Goal: Task Accomplishment & Management: Use online tool/utility

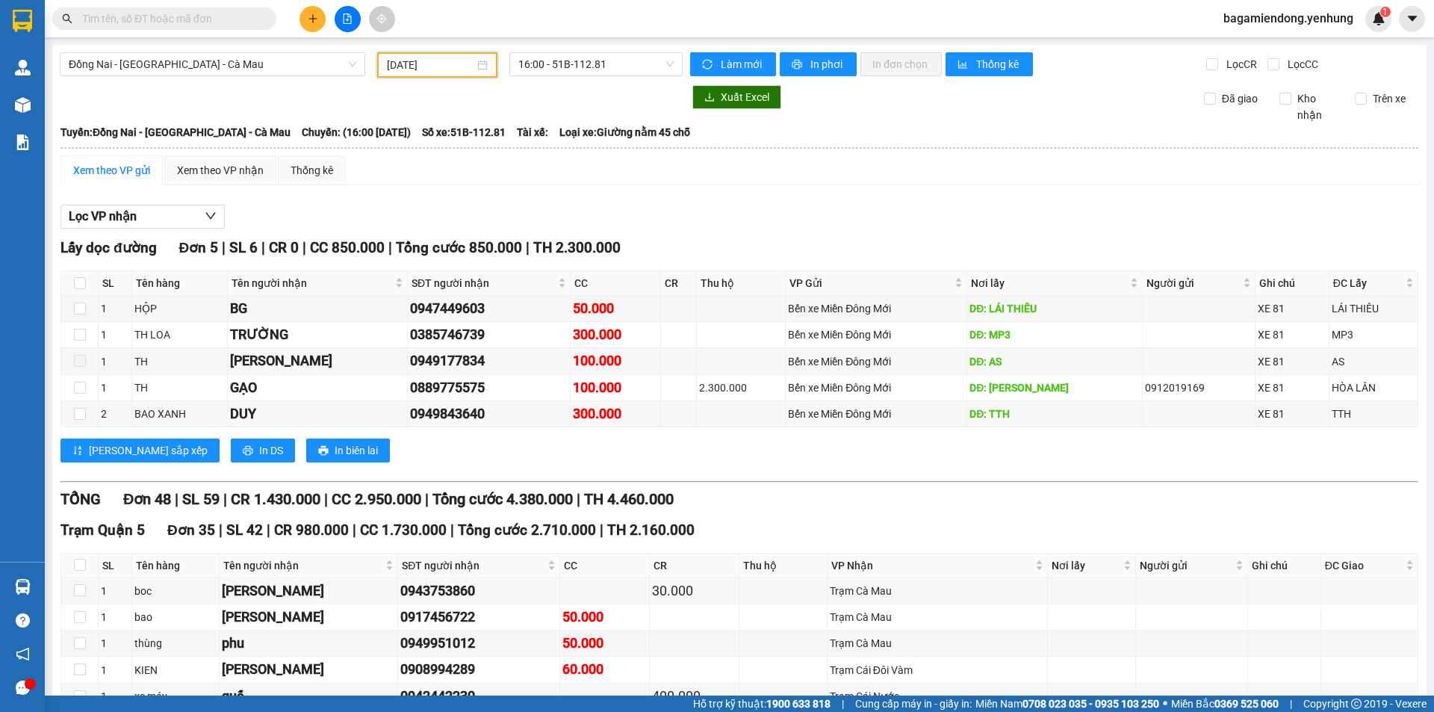
click at [440, 63] on input "[DATE]" at bounding box center [430, 65] width 87 height 16
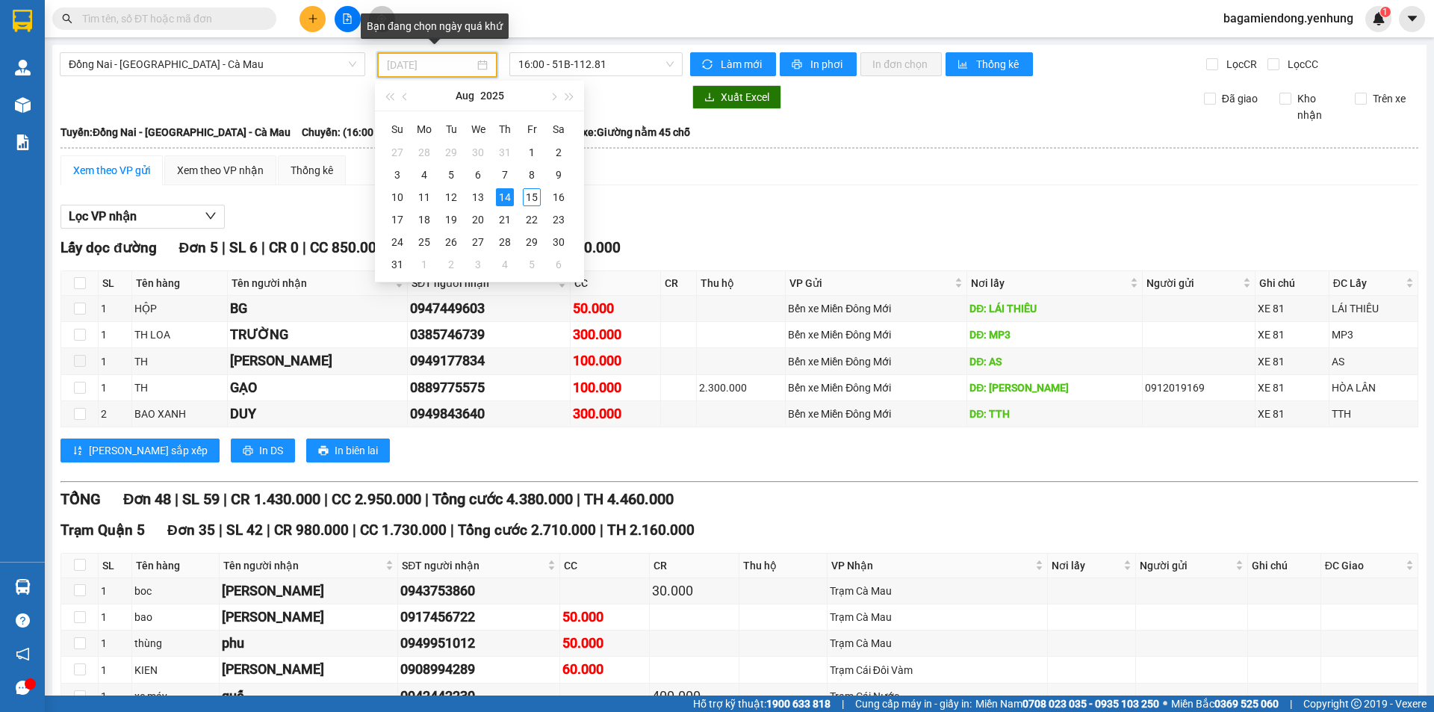
type input "[DATE]"
click at [501, 192] on div "14" at bounding box center [505, 197] width 18 height 18
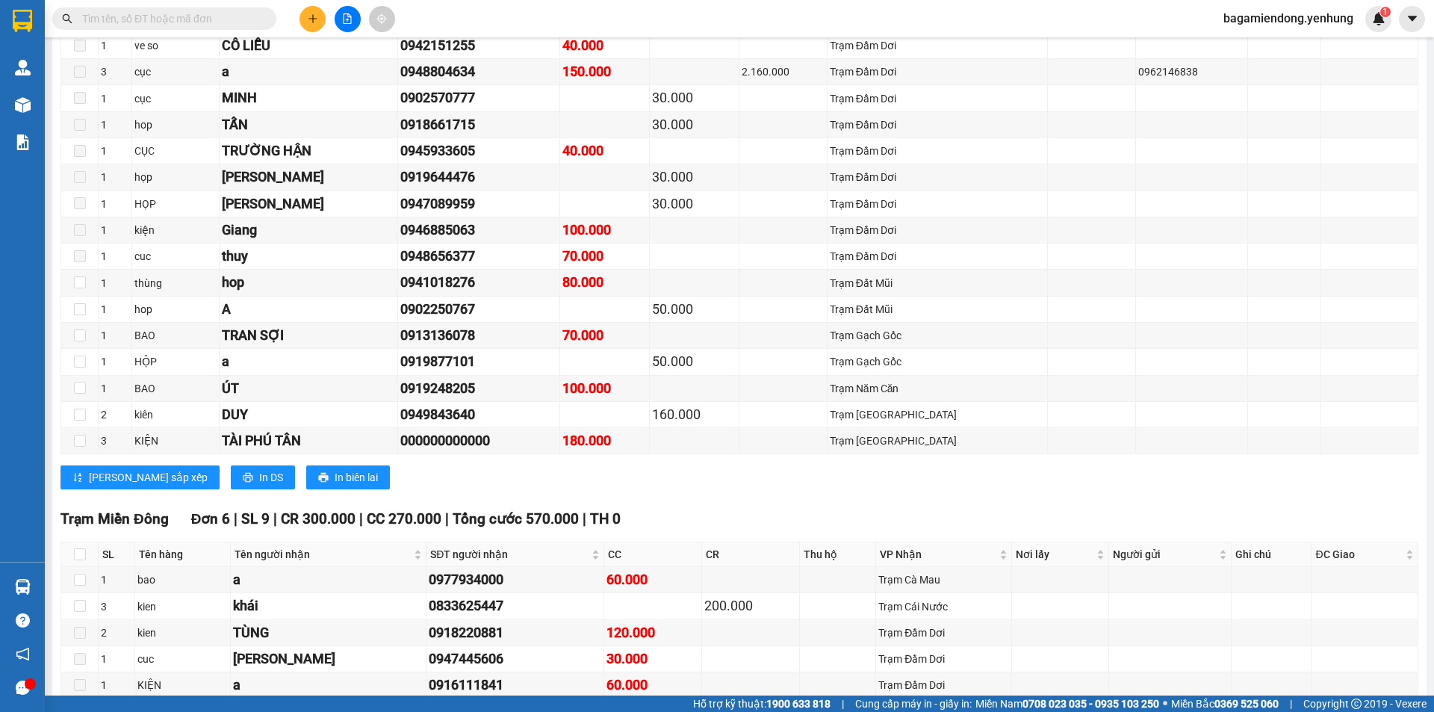
scroll to position [896, 0]
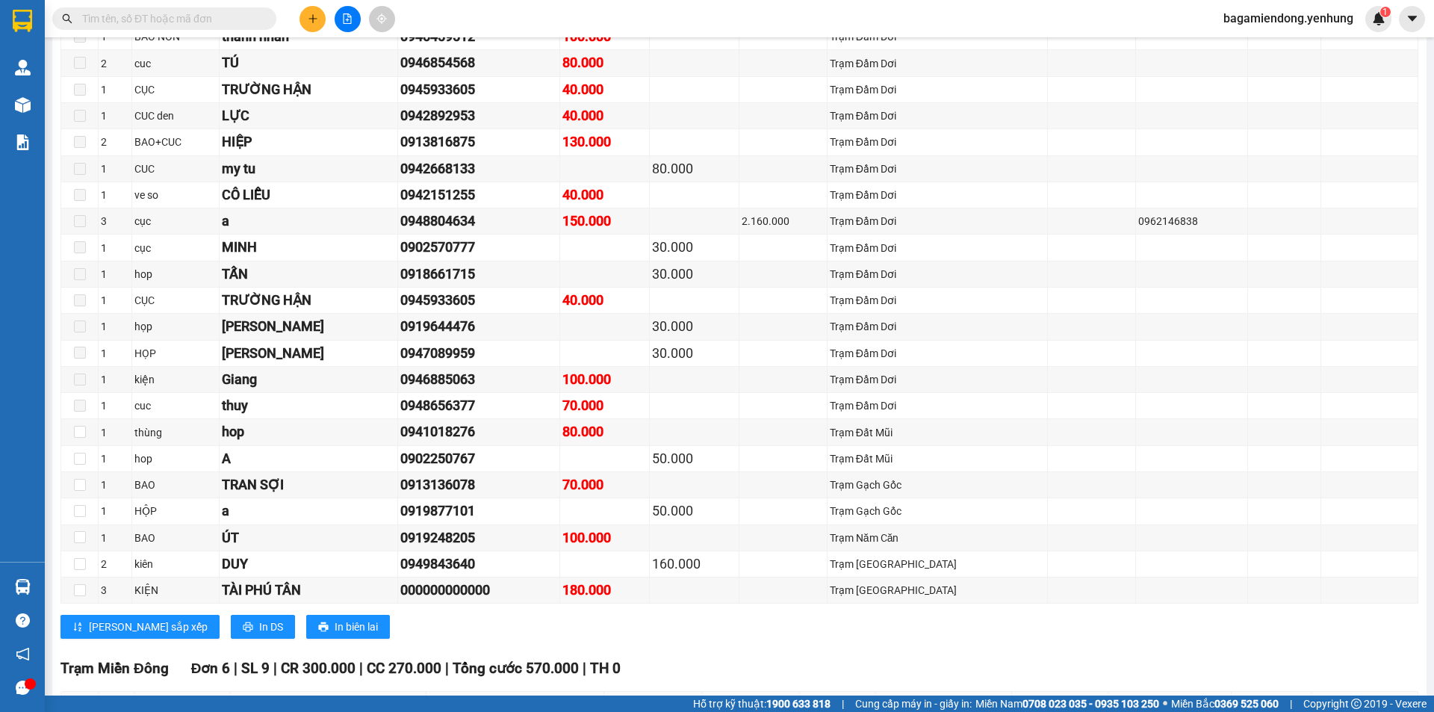
click at [1258, 22] on span "bagamiendong.yenhung" at bounding box center [1288, 18] width 154 height 19
click at [1249, 41] on span "Đăng xuất" at bounding box center [1295, 46] width 124 height 16
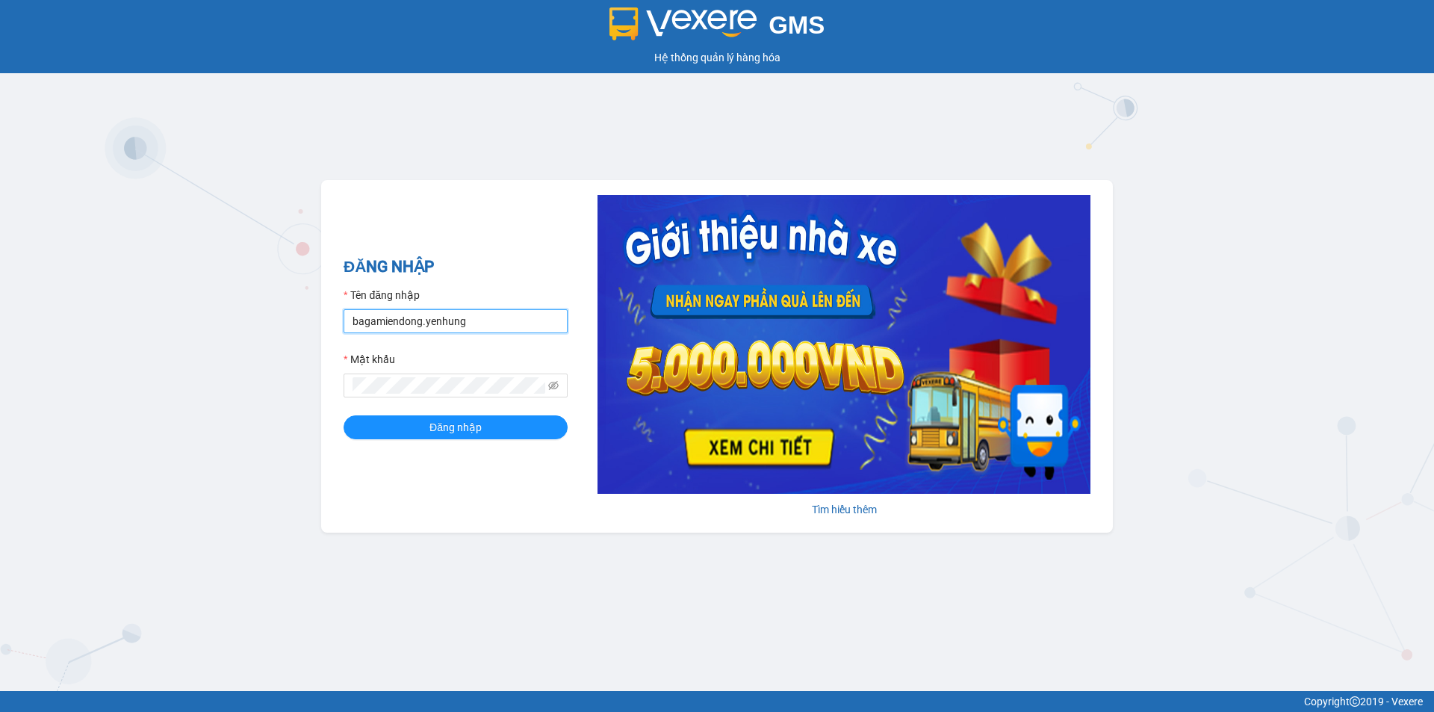
click at [411, 315] on input "bagamiendong.yenhung" at bounding box center [456, 321] width 224 height 24
type input "bagamdm.yenhung"
click at [435, 429] on span "Đăng nhập" at bounding box center [455, 427] width 52 height 16
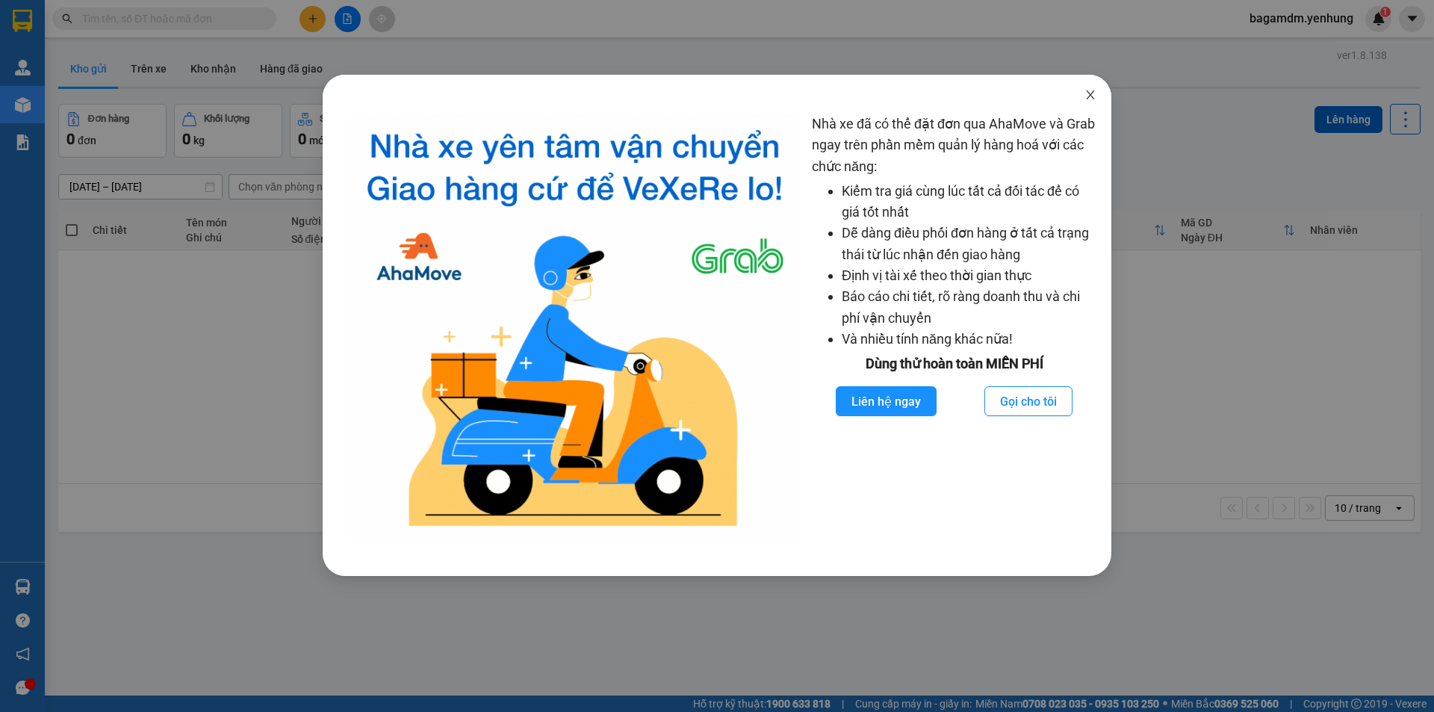
drag, startPoint x: 1084, startPoint y: 100, endPoint x: 1090, endPoint y: 95, distance: 8.5
click at [1085, 99] on span "Close" at bounding box center [1090, 96] width 42 height 42
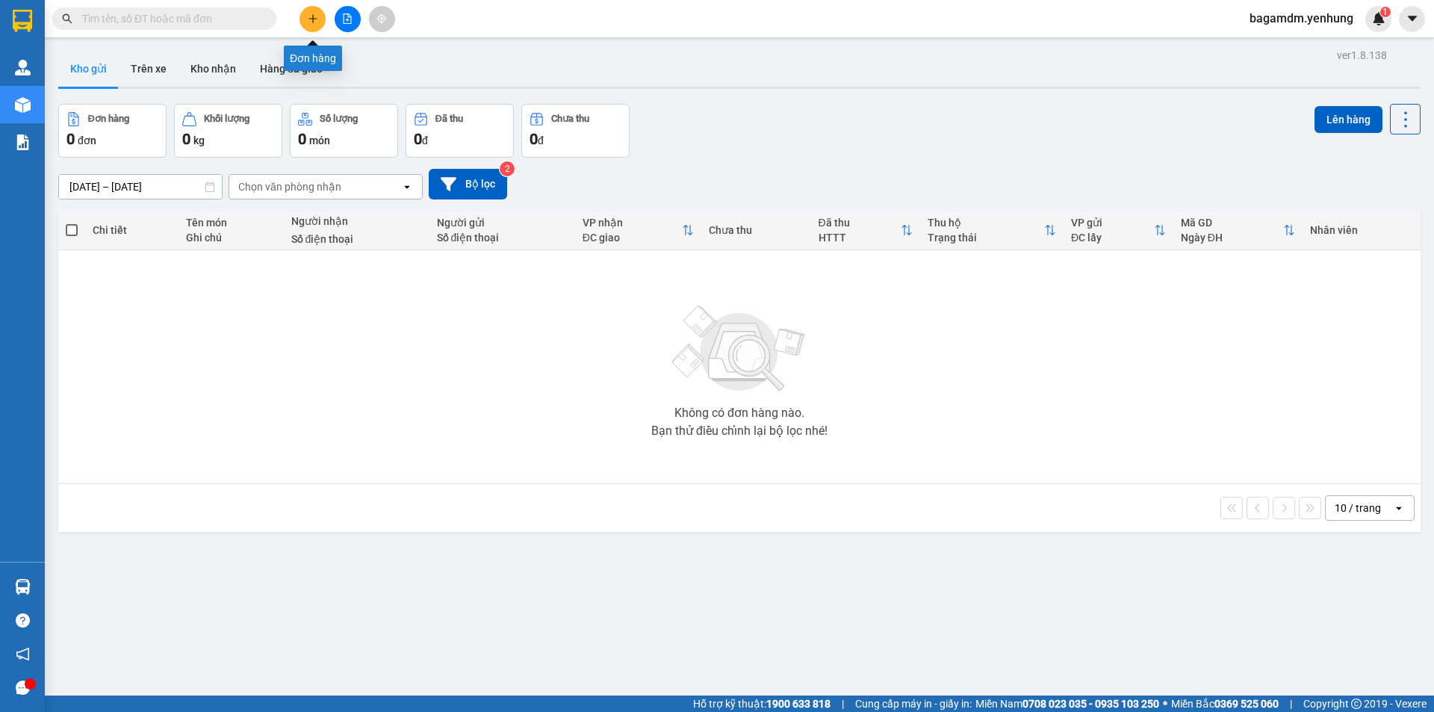
click at [309, 15] on icon "plus" at bounding box center [313, 18] width 10 height 10
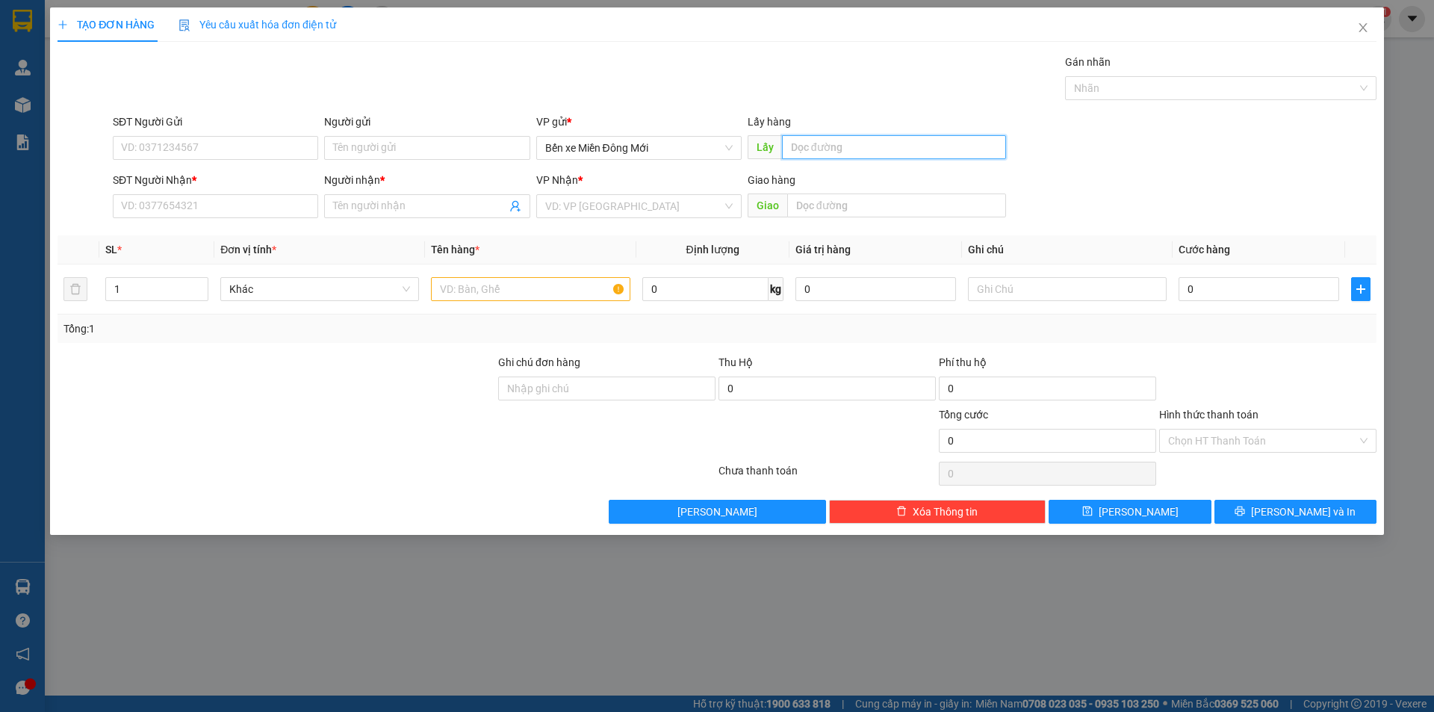
click at [818, 147] on input "text" at bounding box center [894, 147] width 224 height 24
type input "B"
type input "BẾN LỨC"
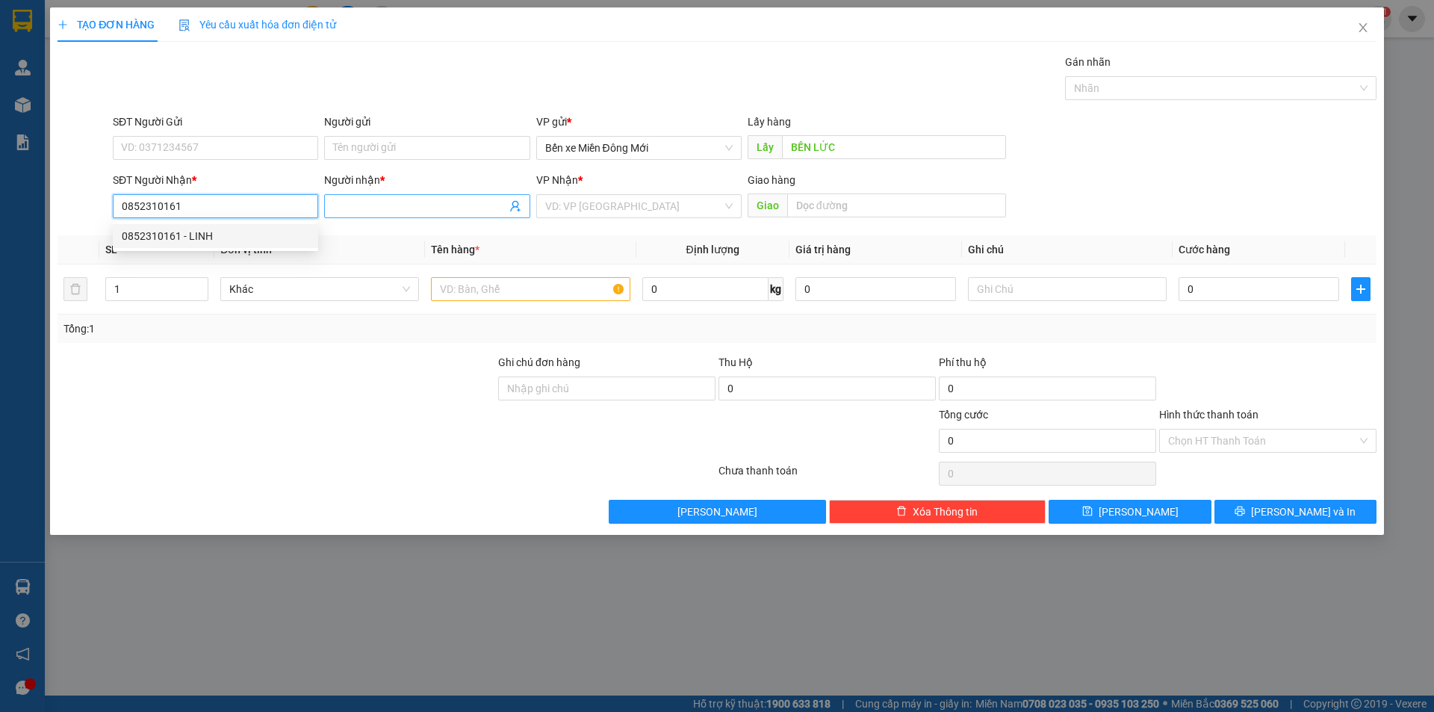
type input "0852310161"
click at [408, 211] on input "Người nhận *" at bounding box center [419, 206] width 172 height 16
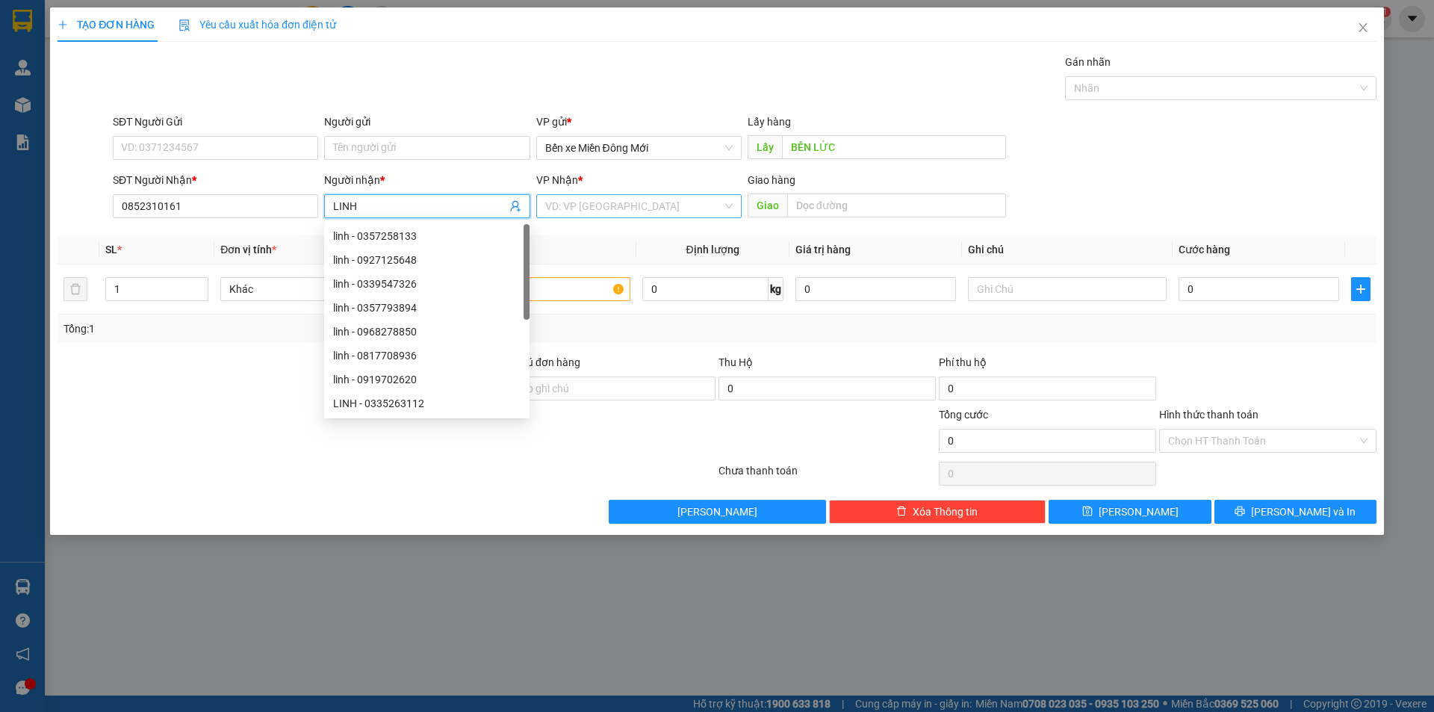
type input "LINH"
click at [635, 205] on input "search" at bounding box center [633, 206] width 177 height 22
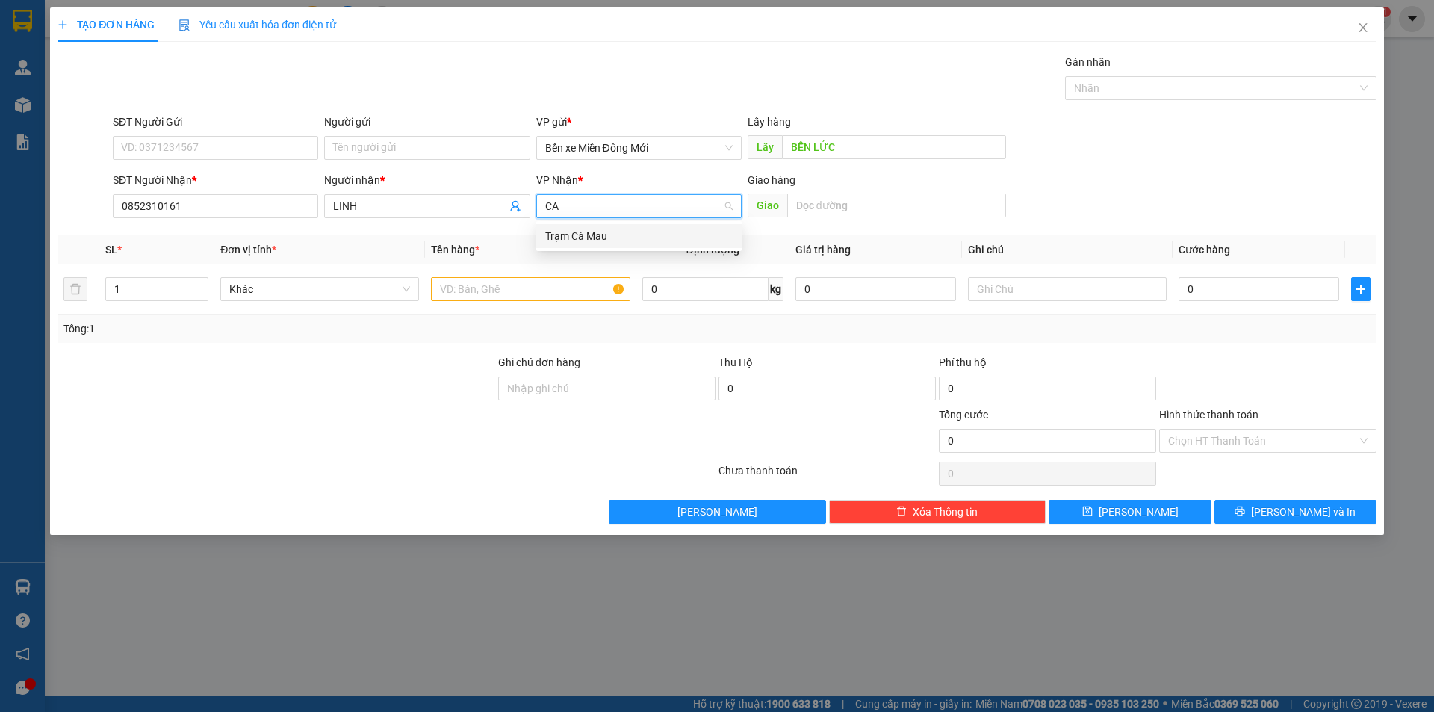
type input "CA M"
click at [464, 290] on input "text" at bounding box center [530, 289] width 199 height 24
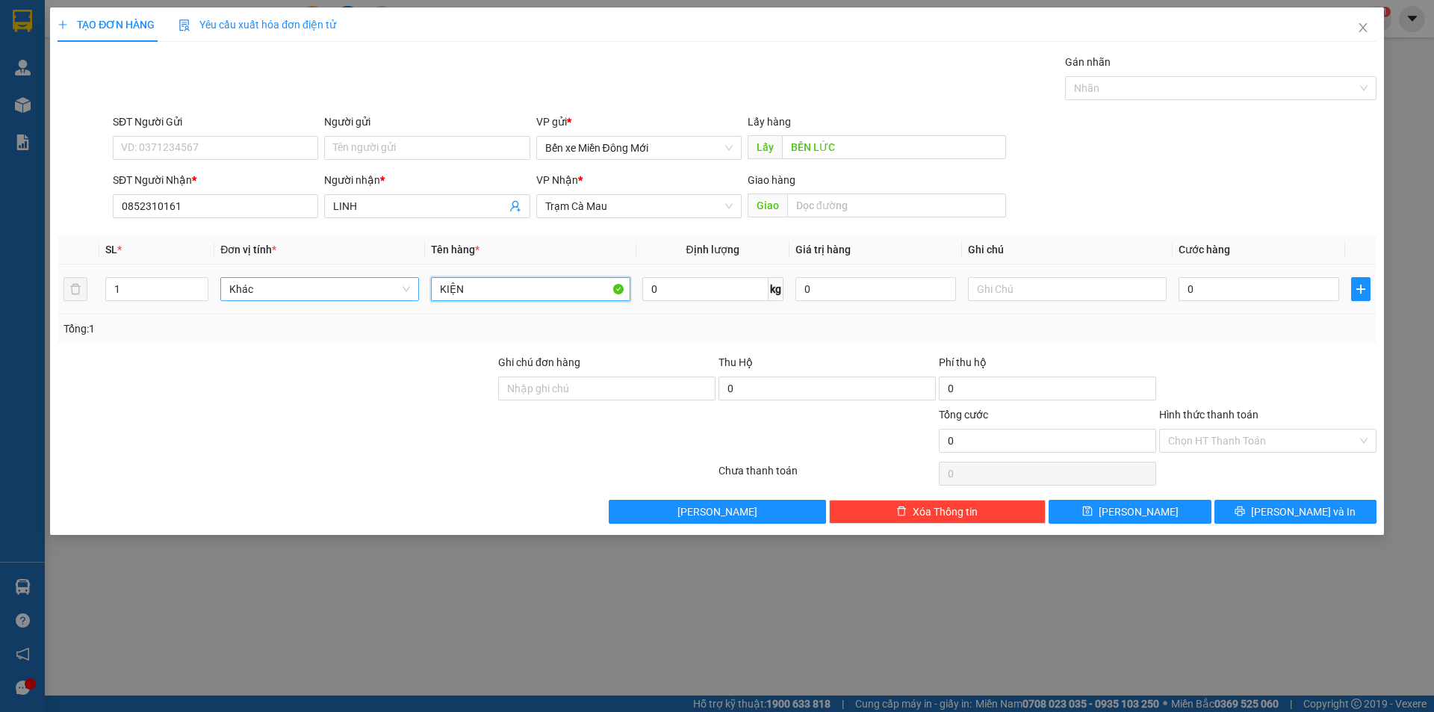
type input "KIỆN"
type input "XE 92"
type input "5"
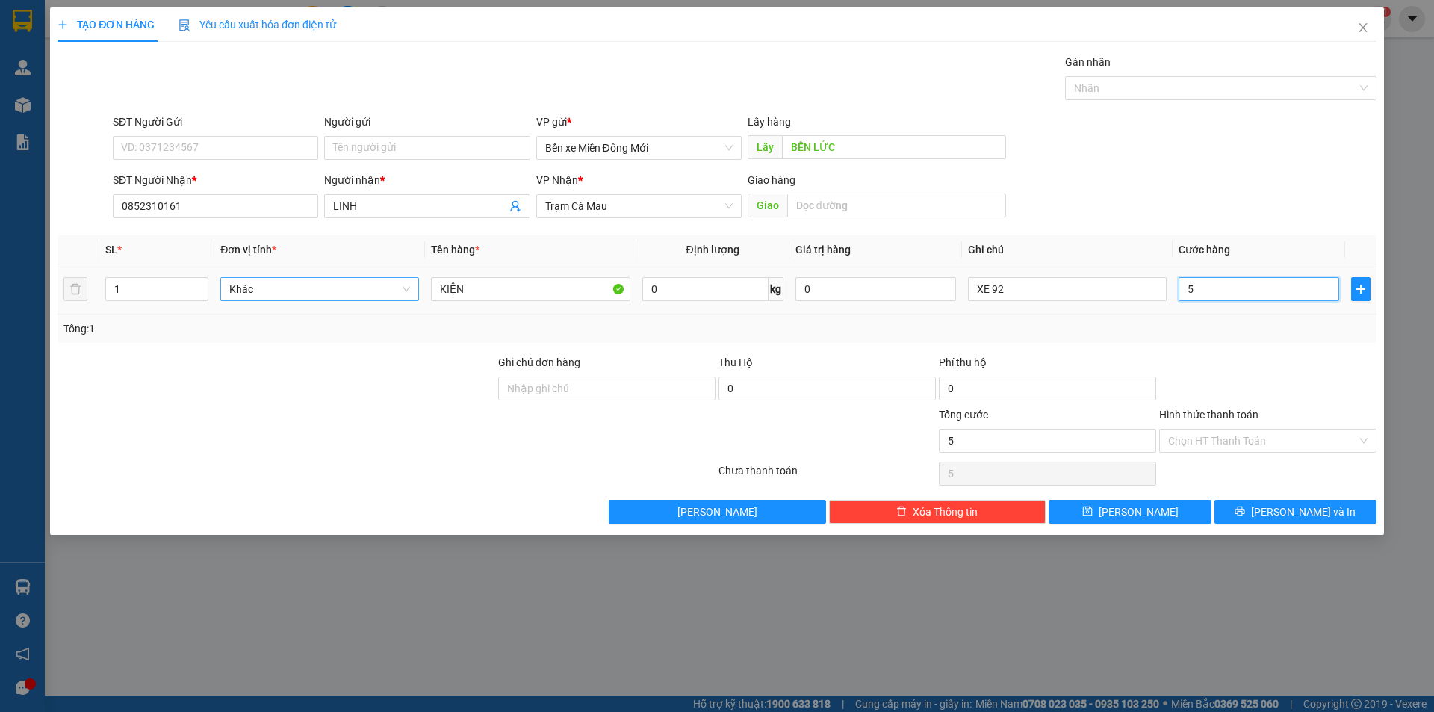
type input "50"
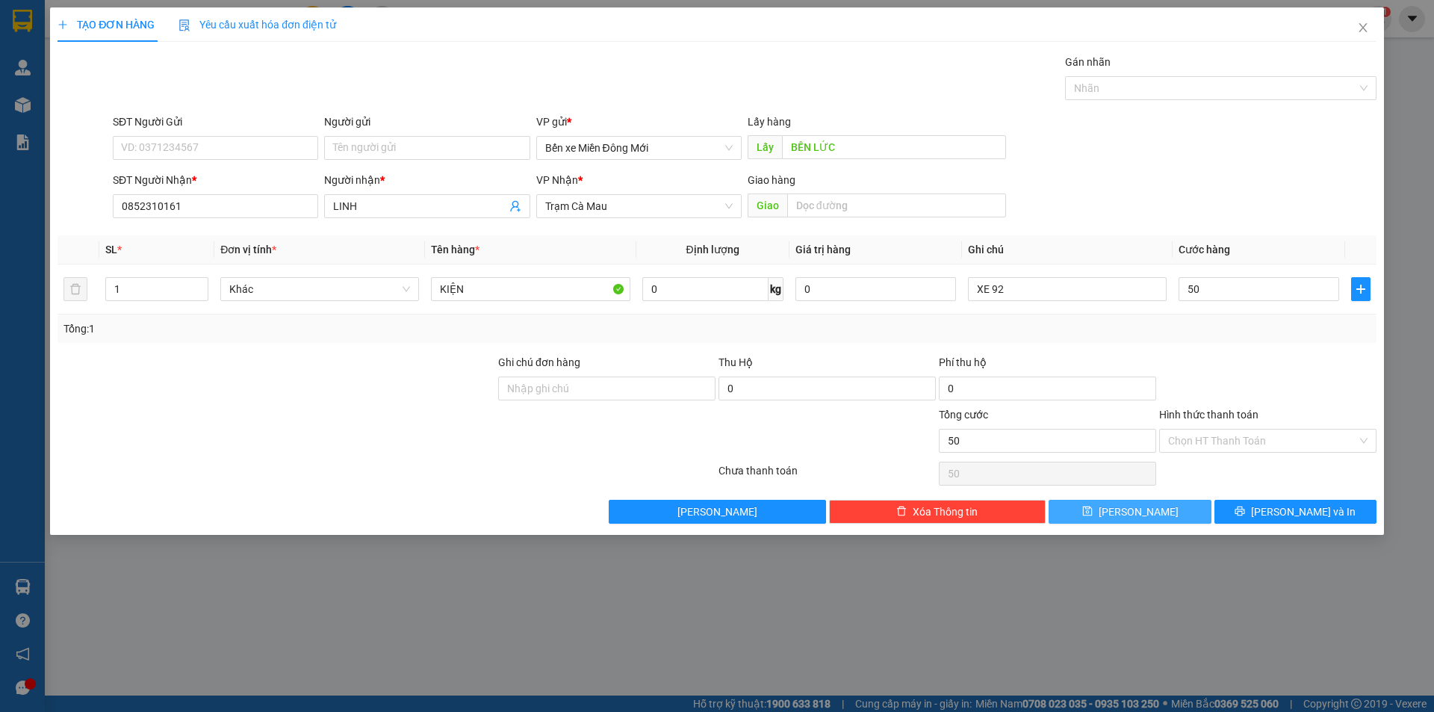
type input "50.000"
click at [1141, 515] on span "Lưu" at bounding box center [1138, 511] width 80 height 16
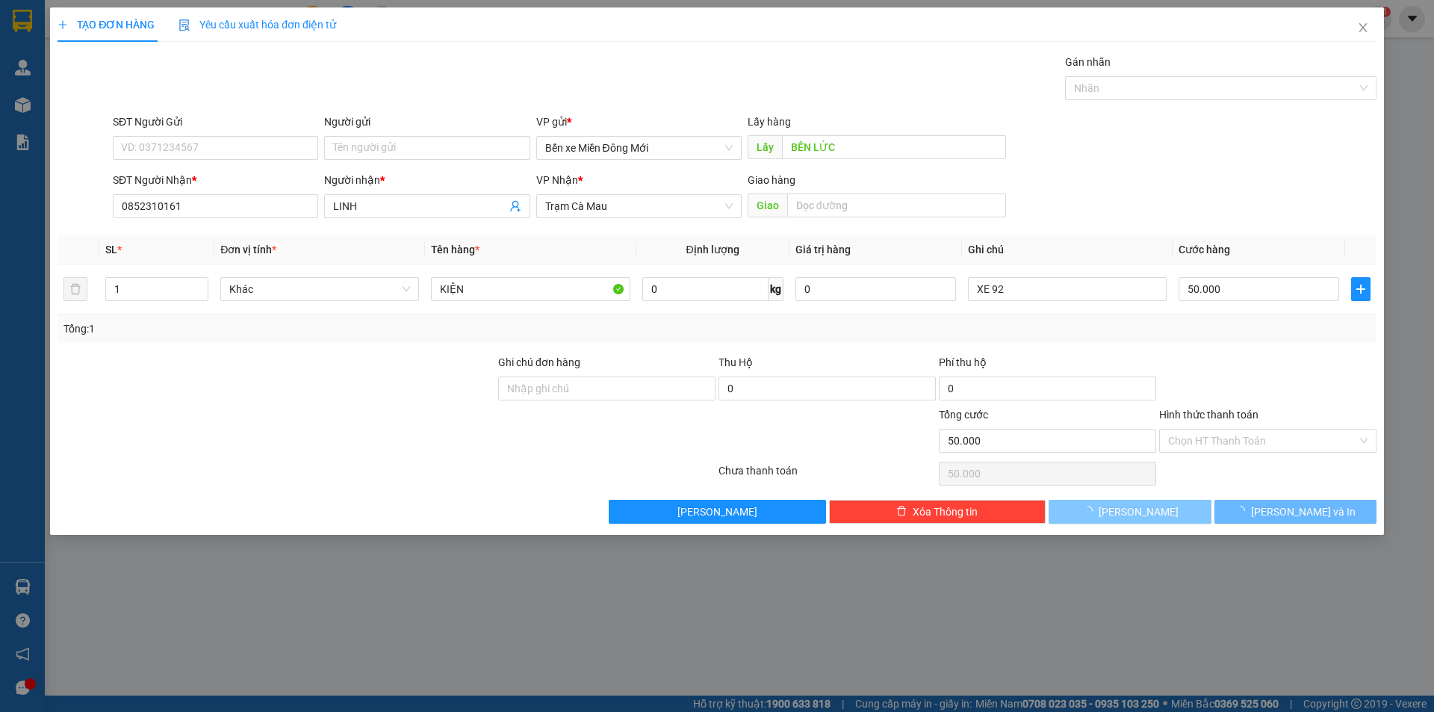
type input "0"
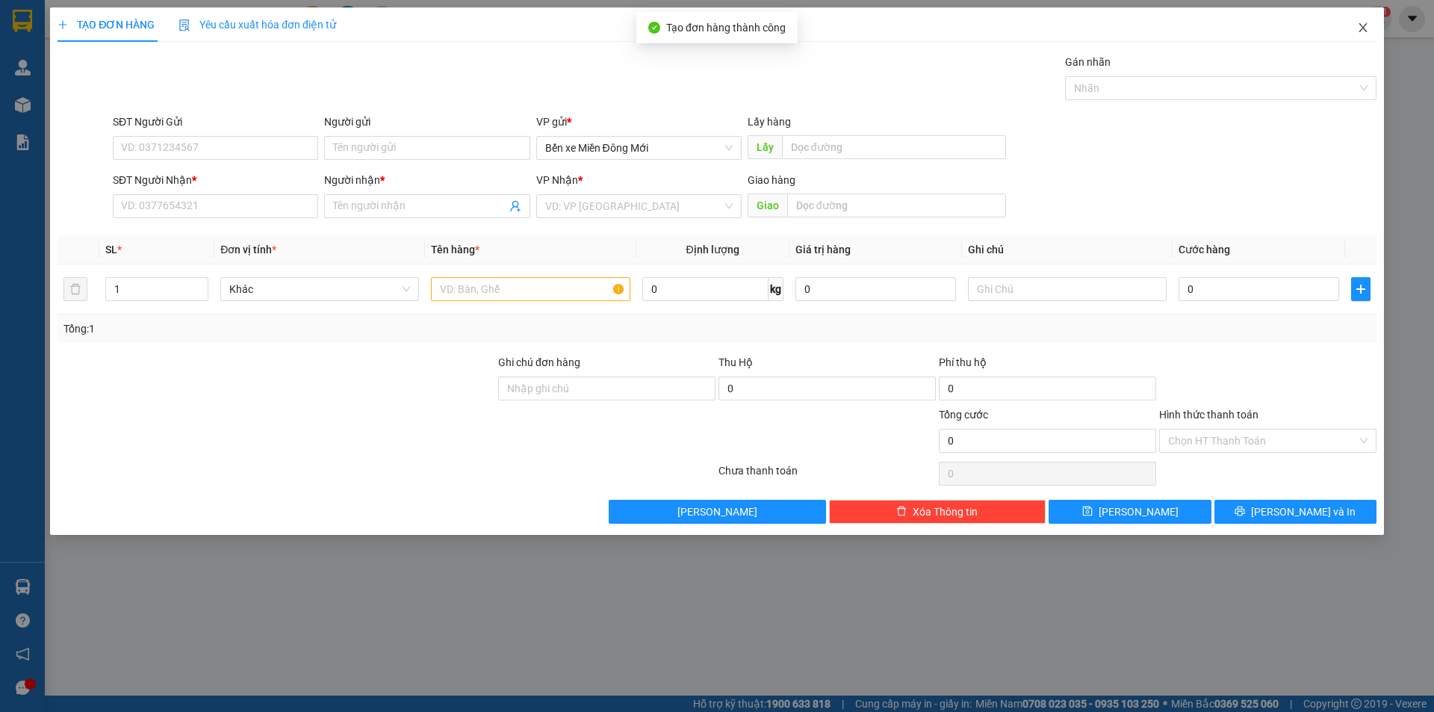
click at [1367, 22] on icon "close" at bounding box center [1363, 28] width 12 height 12
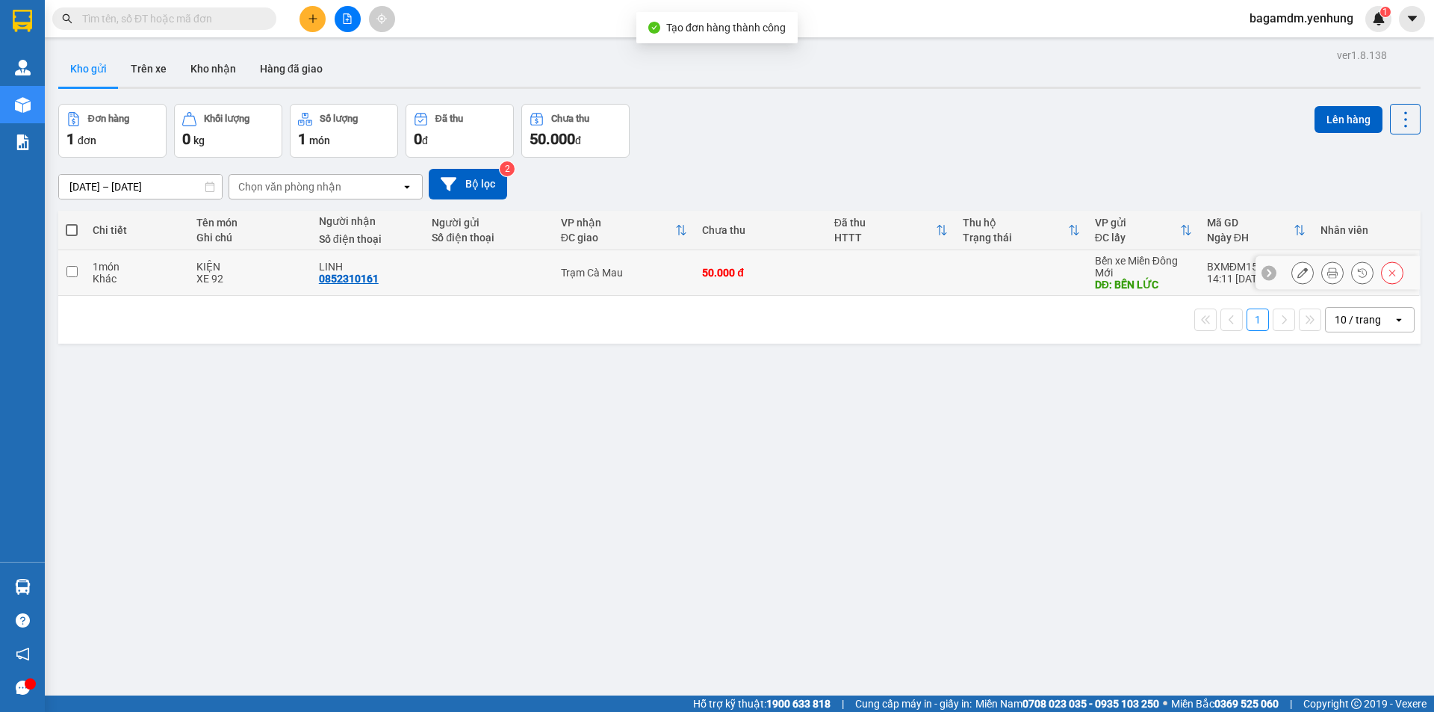
click at [84, 278] on td at bounding box center [71, 273] width 27 height 46
checkbox input "true"
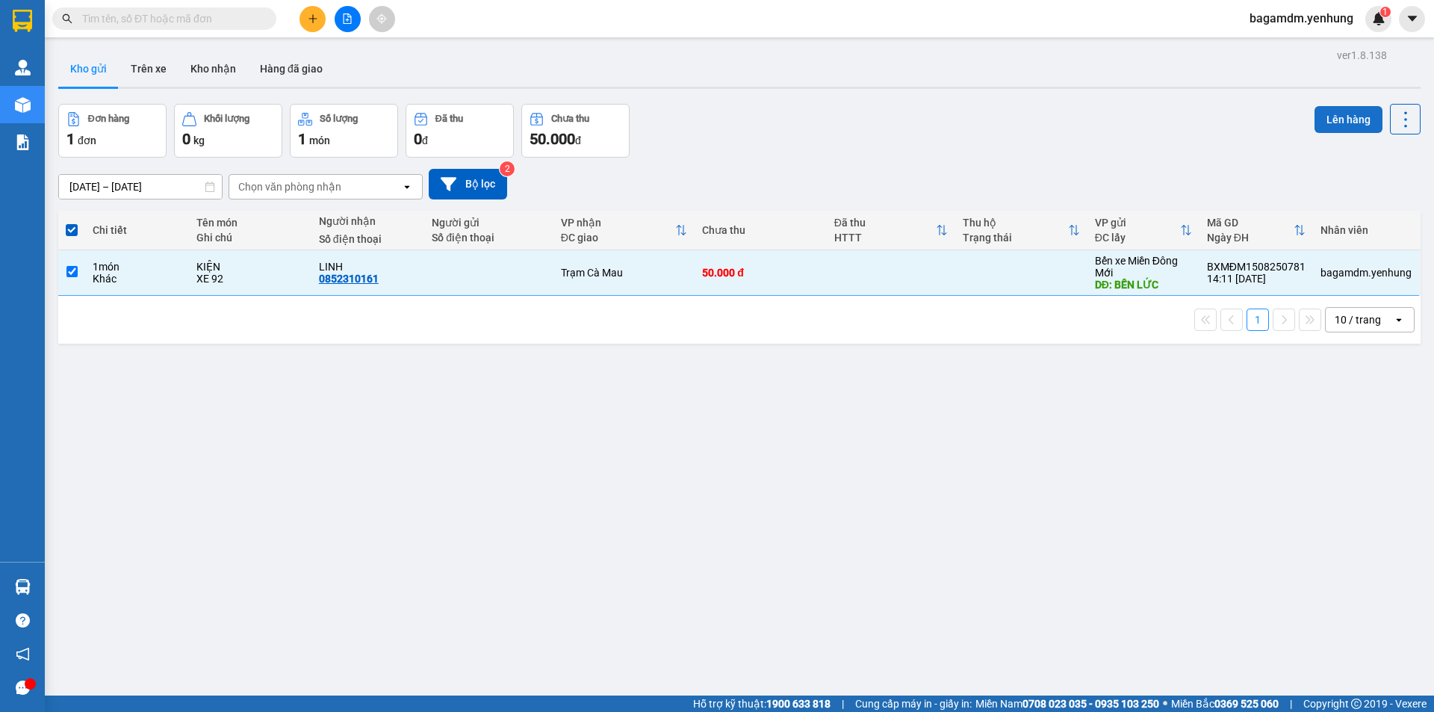
click at [1338, 123] on button "Lên hàng" at bounding box center [1348, 119] width 68 height 27
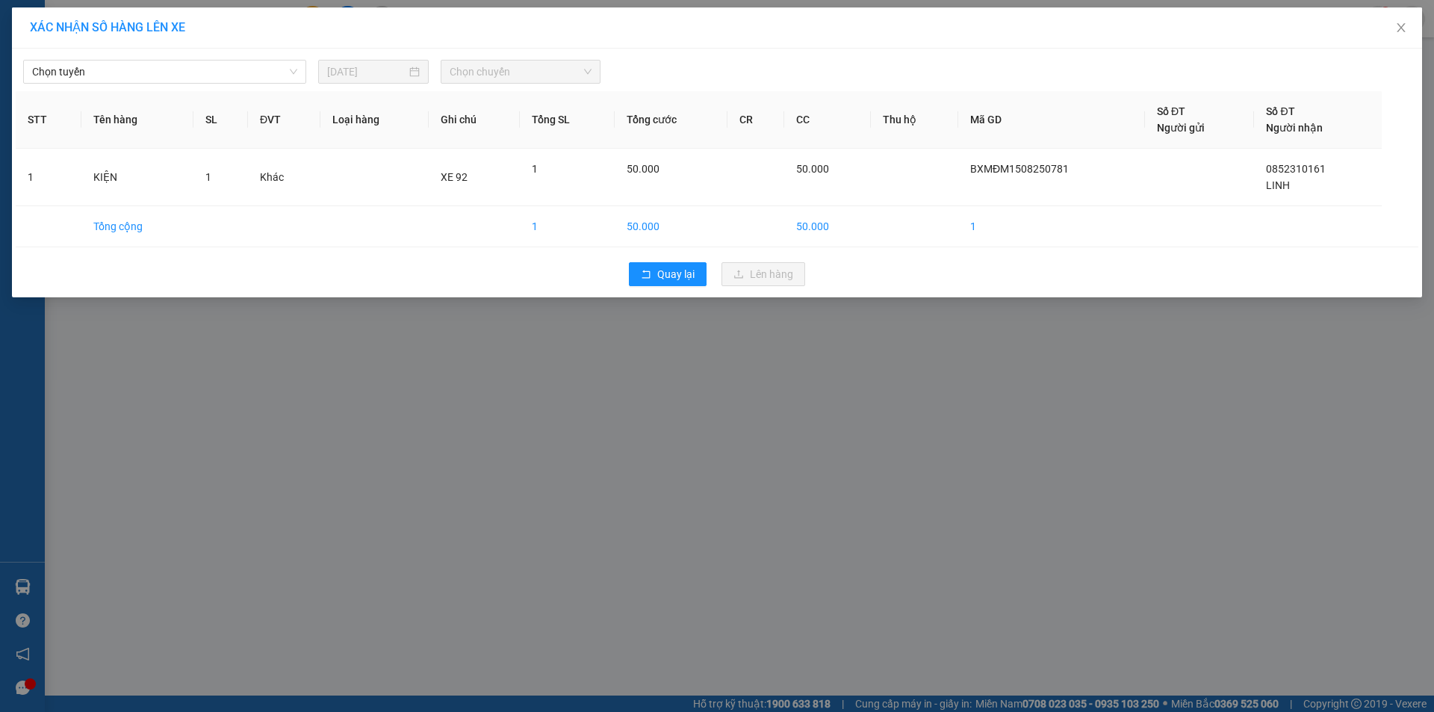
drag, startPoint x: 178, startPoint y: 73, endPoint x: 161, endPoint y: 86, distance: 21.4
click at [170, 80] on span "Chọn tuyến" at bounding box center [164, 71] width 265 height 22
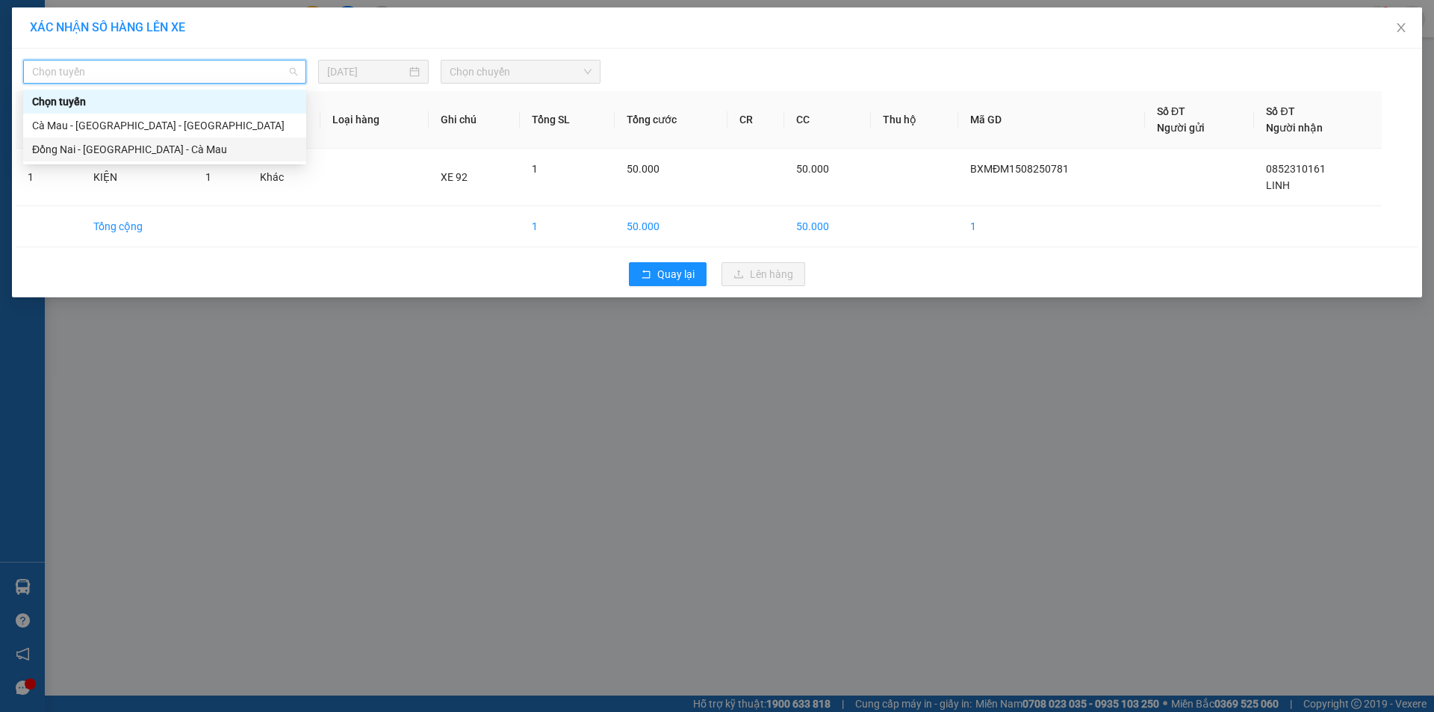
drag, startPoint x: 96, startPoint y: 145, endPoint x: 277, endPoint y: 107, distance: 184.7
click at [101, 143] on div "Đồng Nai - [GEOGRAPHIC_DATA] - Cà Mau" at bounding box center [164, 149] width 265 height 16
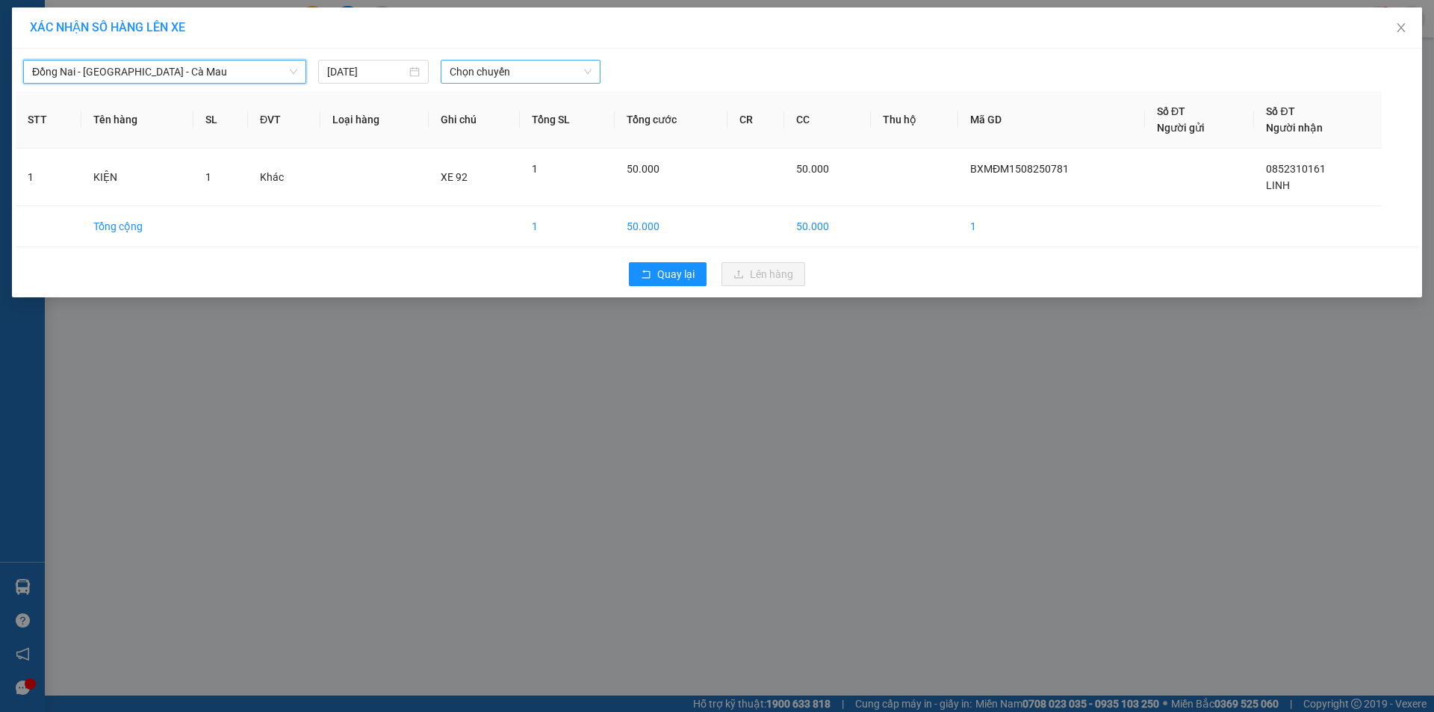
click at [489, 63] on span "Chọn chuyến" at bounding box center [521, 71] width 142 height 22
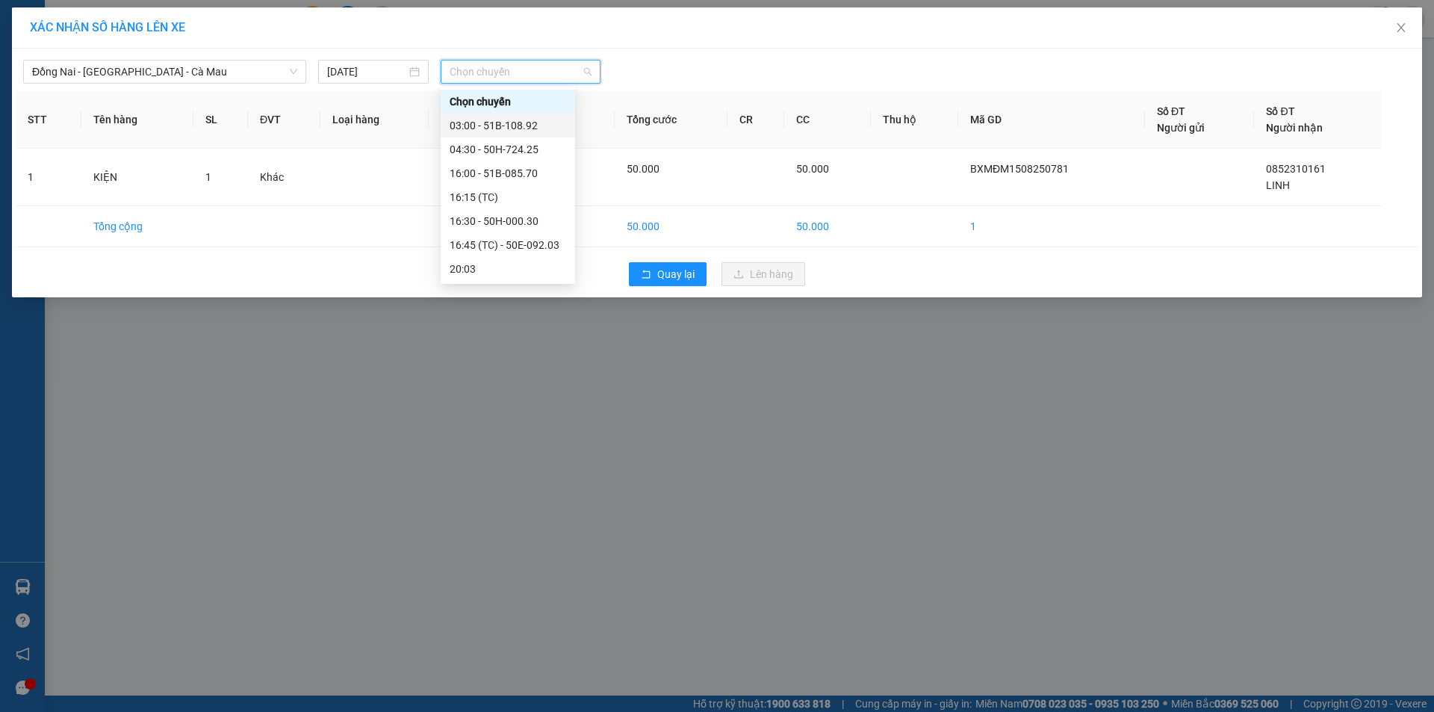
click at [483, 121] on div "03:00 - 51B-108.92" at bounding box center [508, 125] width 116 height 16
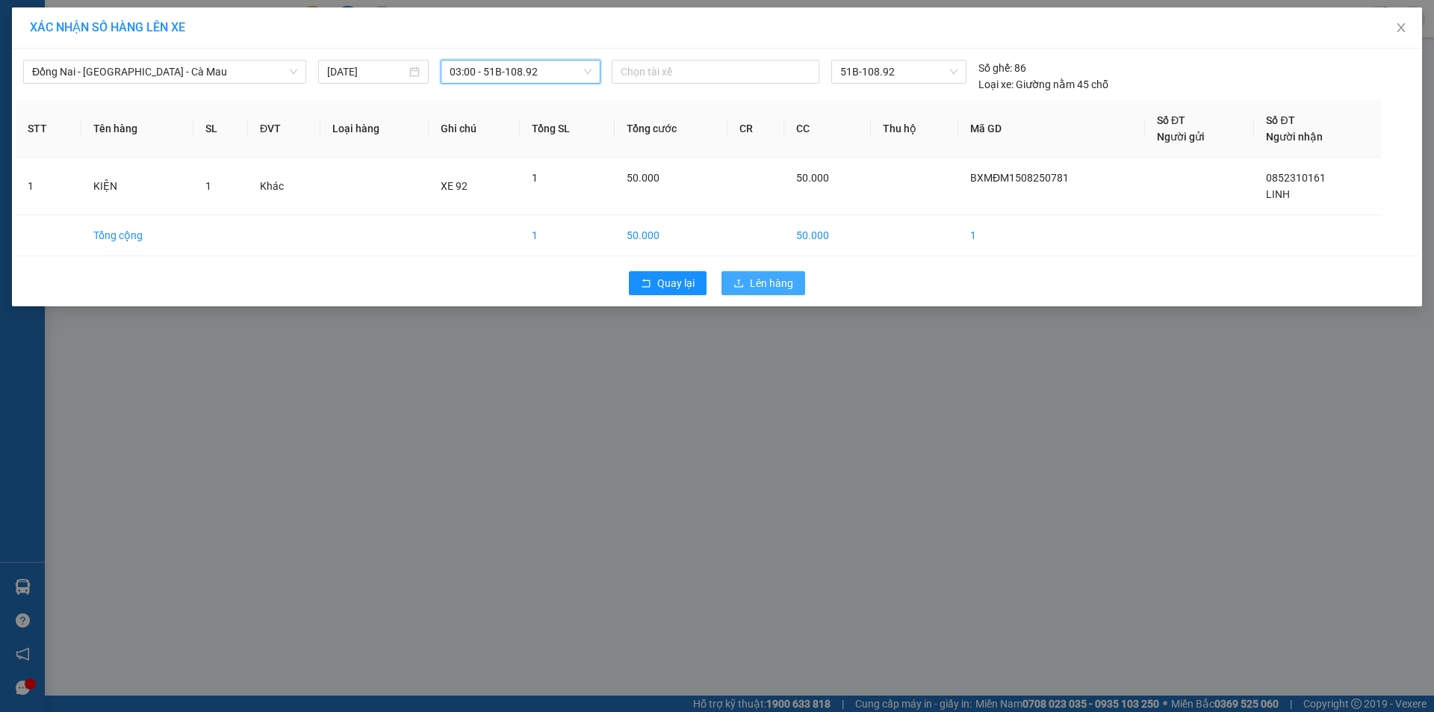
click at [777, 272] on button "Lên hàng" at bounding box center [763, 283] width 84 height 24
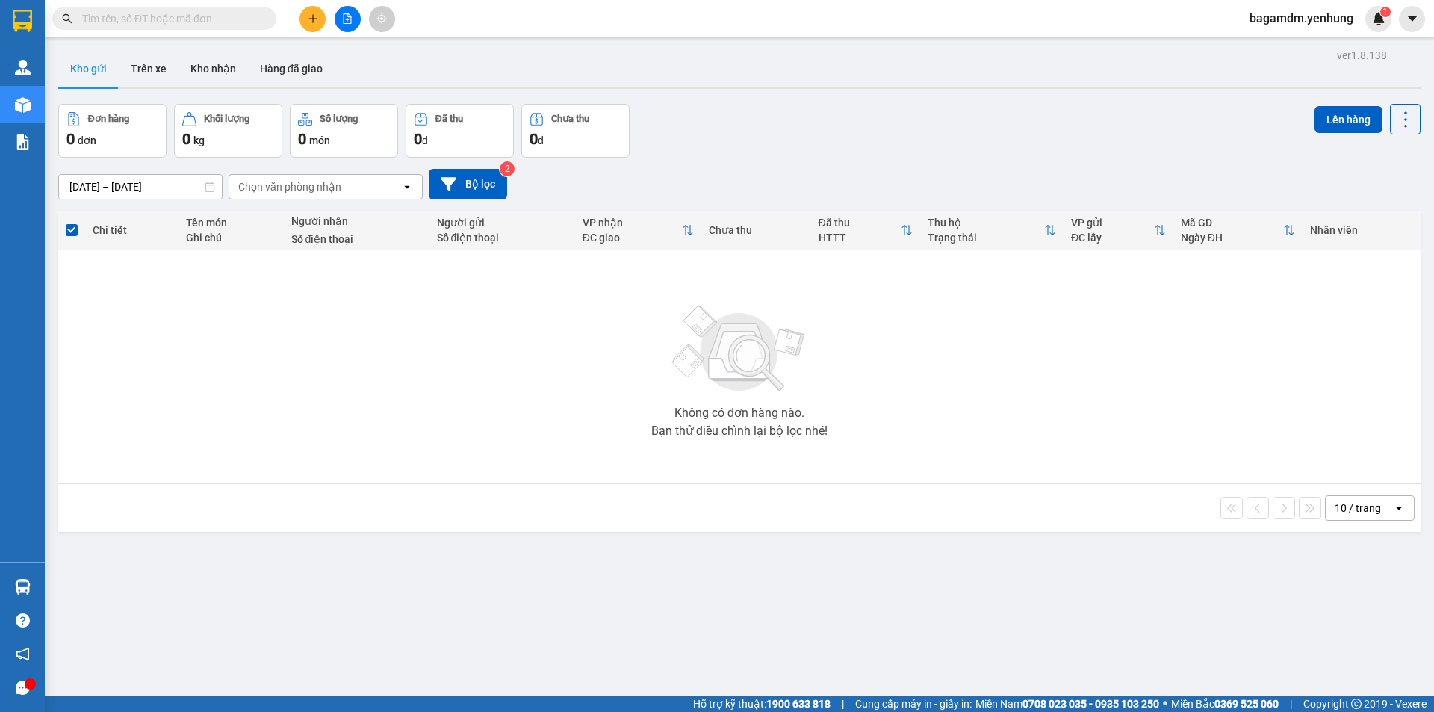
click at [344, 17] on icon "file-add" at bounding box center [347, 18] width 10 height 10
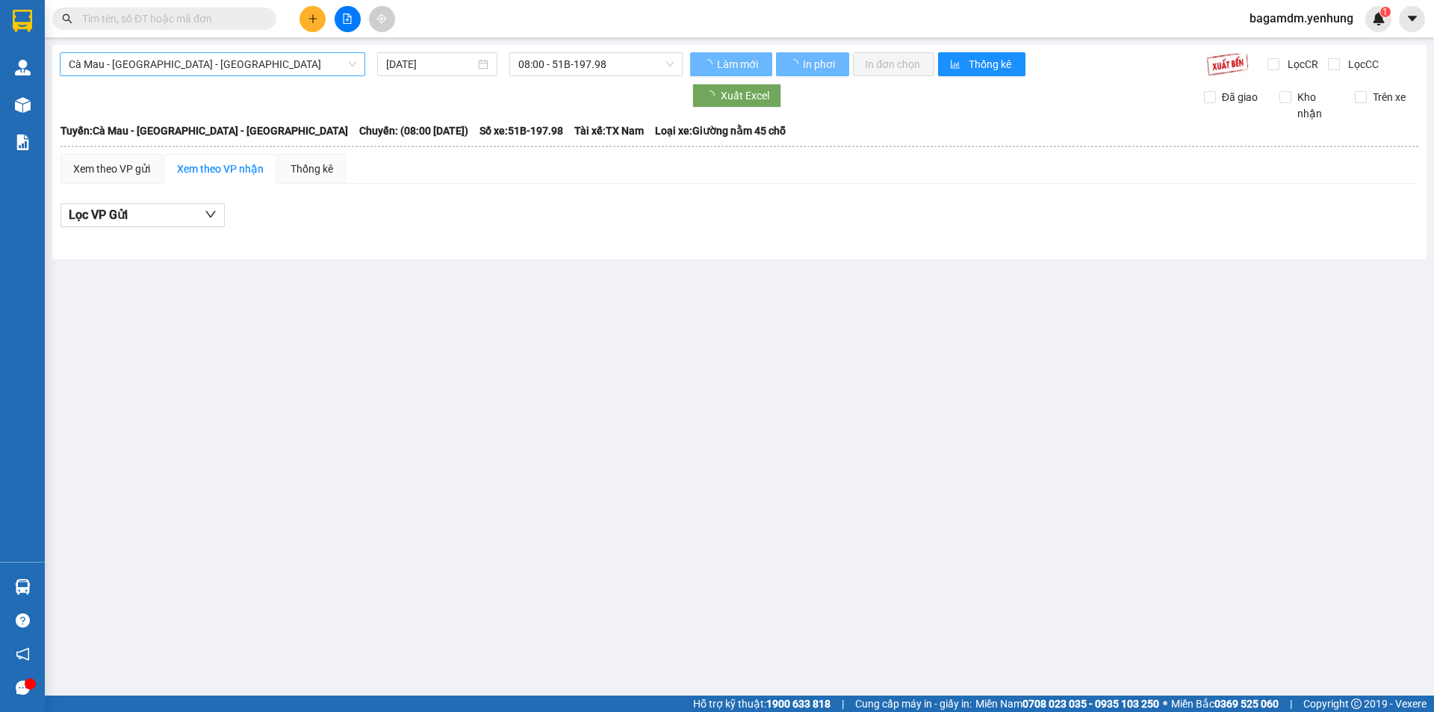
drag, startPoint x: 274, startPoint y: 52, endPoint x: 264, endPoint y: 55, distance: 10.9
click at [273, 52] on div "Cà Mau - Sài Gòn - Đồng Nai 15/08/2025 08:00 - 51B-197.98 Làm mới In phơi In đơ…" at bounding box center [739, 152] width 1374 height 214
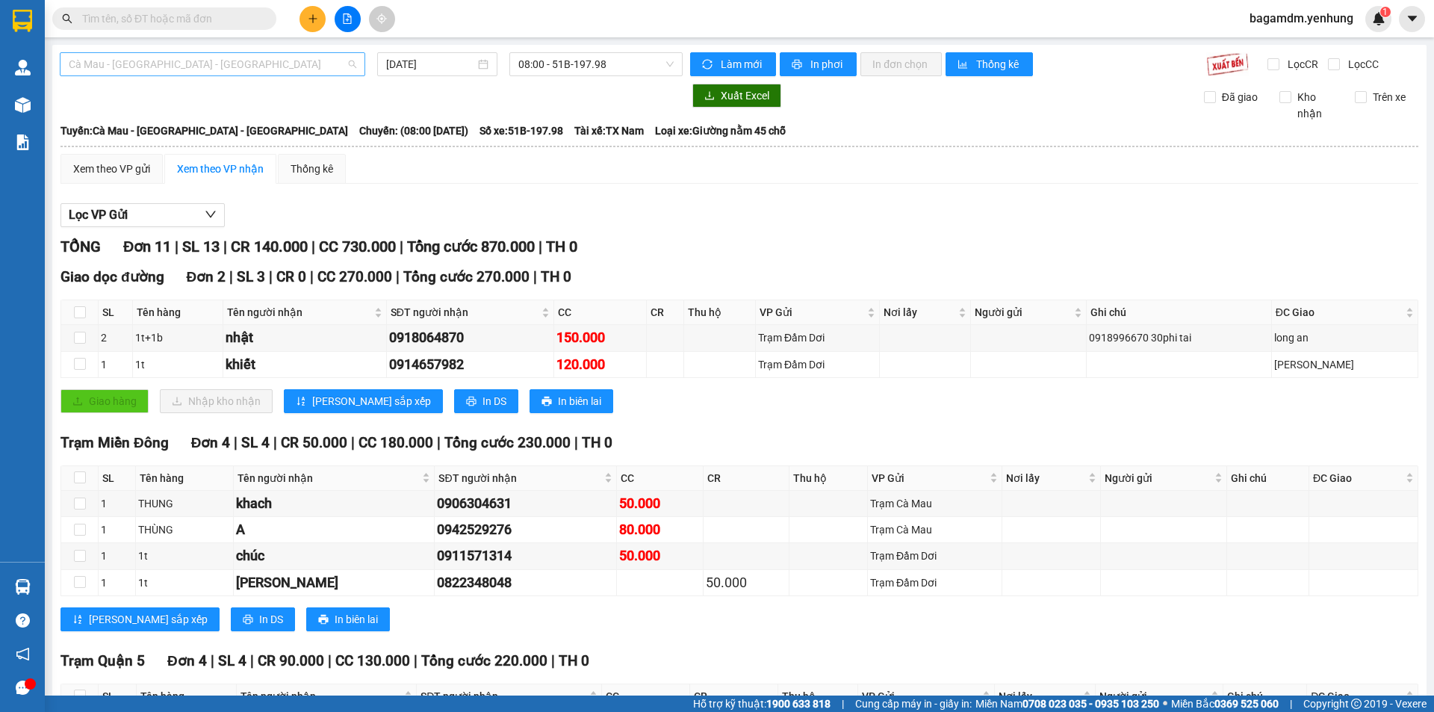
drag, startPoint x: 179, startPoint y: 55, endPoint x: 158, endPoint y: 63, distance: 23.4
click at [178, 55] on span "Cà Mau - [GEOGRAPHIC_DATA] - [GEOGRAPHIC_DATA]" at bounding box center [212, 64] width 287 height 22
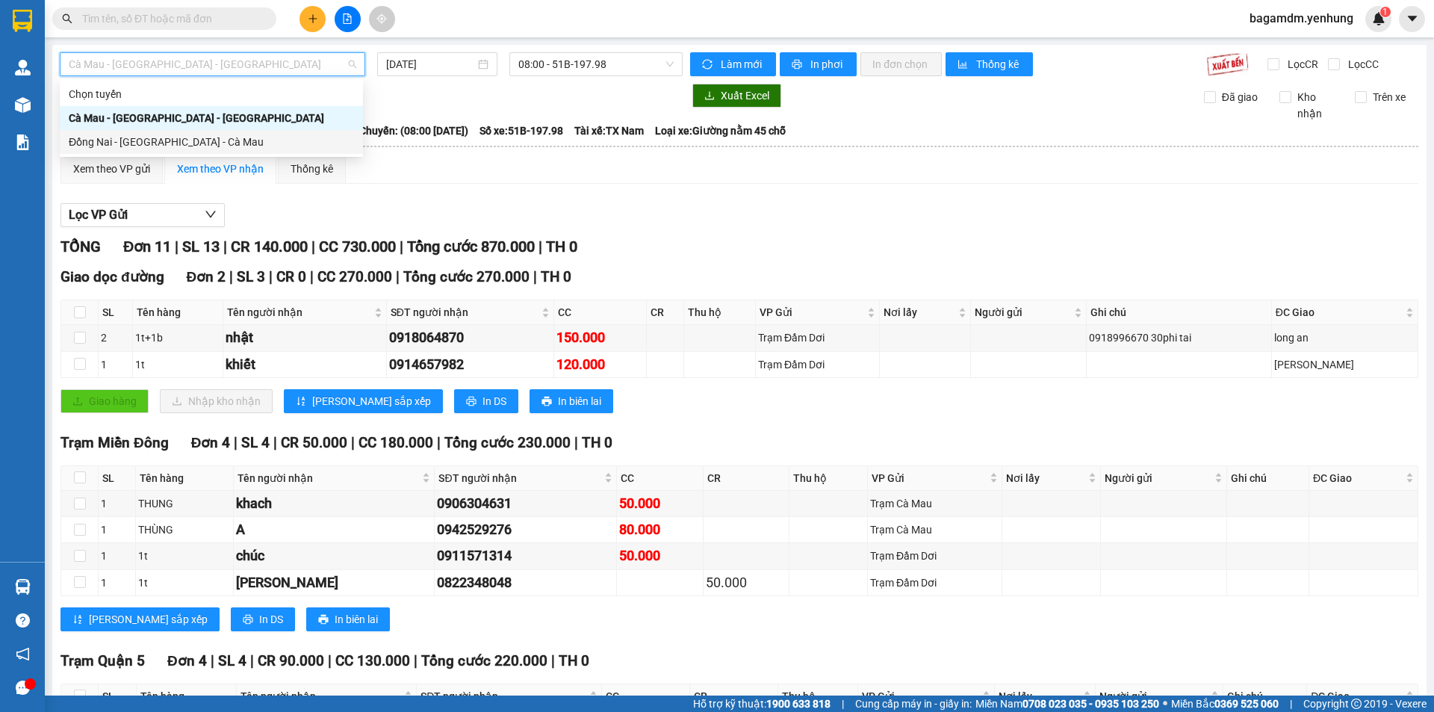
click at [99, 130] on div "Đồng Nai - [GEOGRAPHIC_DATA] - Cà Mau" at bounding box center [211, 142] width 303 height 24
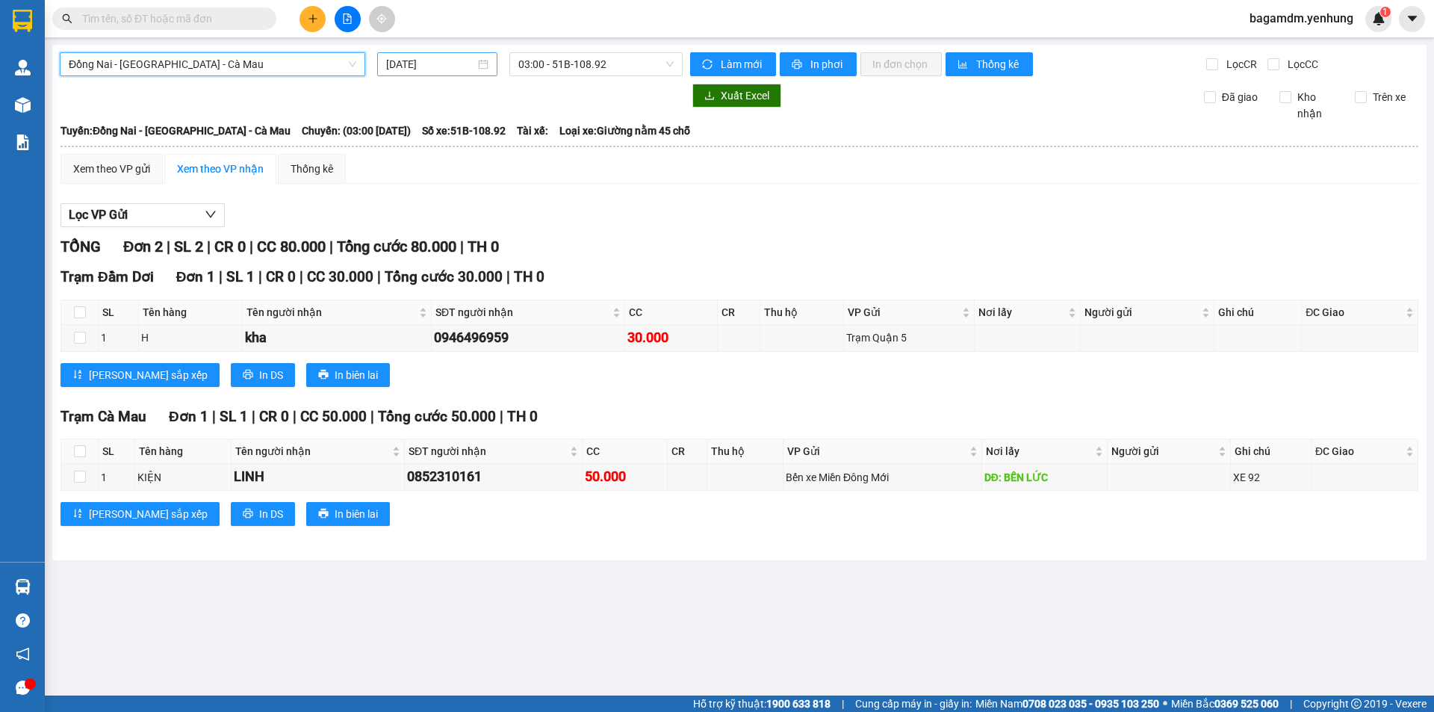
click at [419, 70] on input "15/08/2025" at bounding box center [430, 64] width 89 height 16
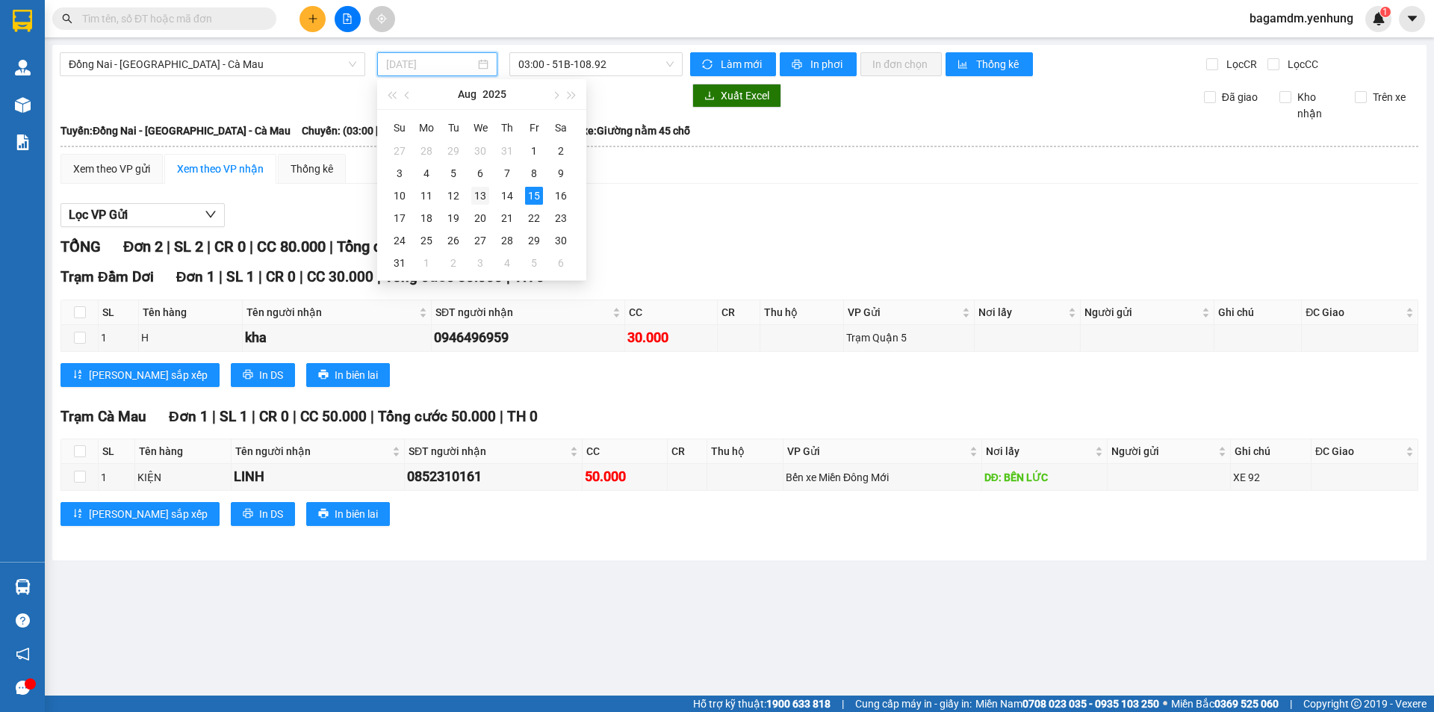
click at [488, 194] on div "13" at bounding box center [480, 196] width 18 height 18
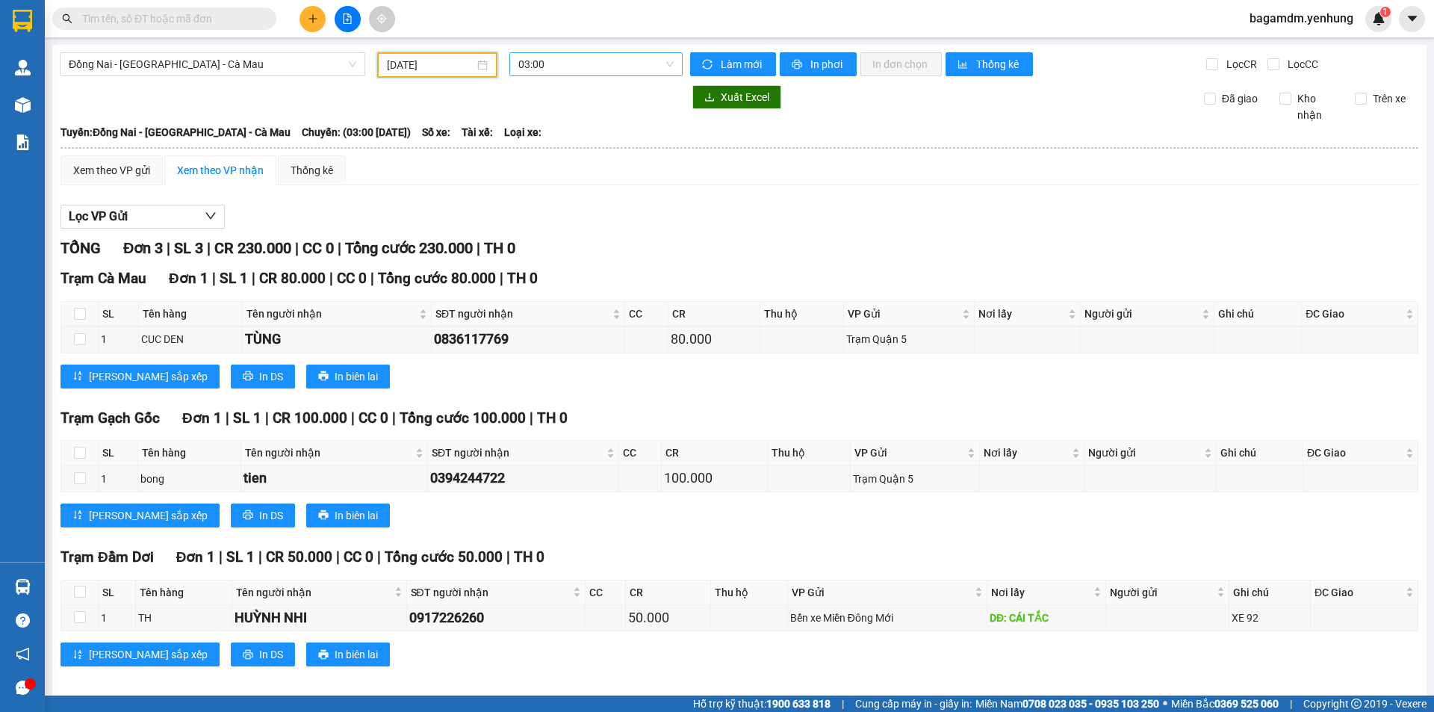
click at [579, 59] on span "03:00" at bounding box center [595, 64] width 155 height 22
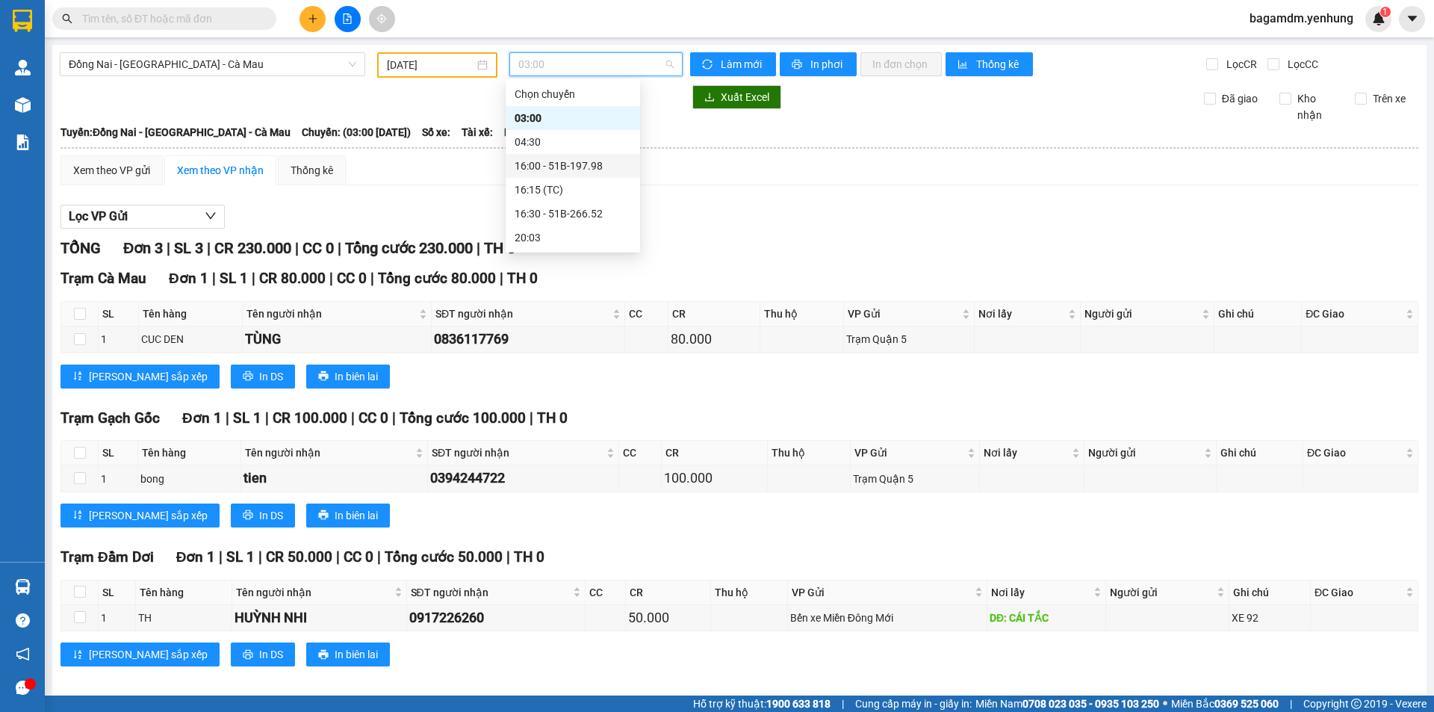
click at [547, 161] on div "16:00 - 51B-197.98" at bounding box center [573, 166] width 116 height 16
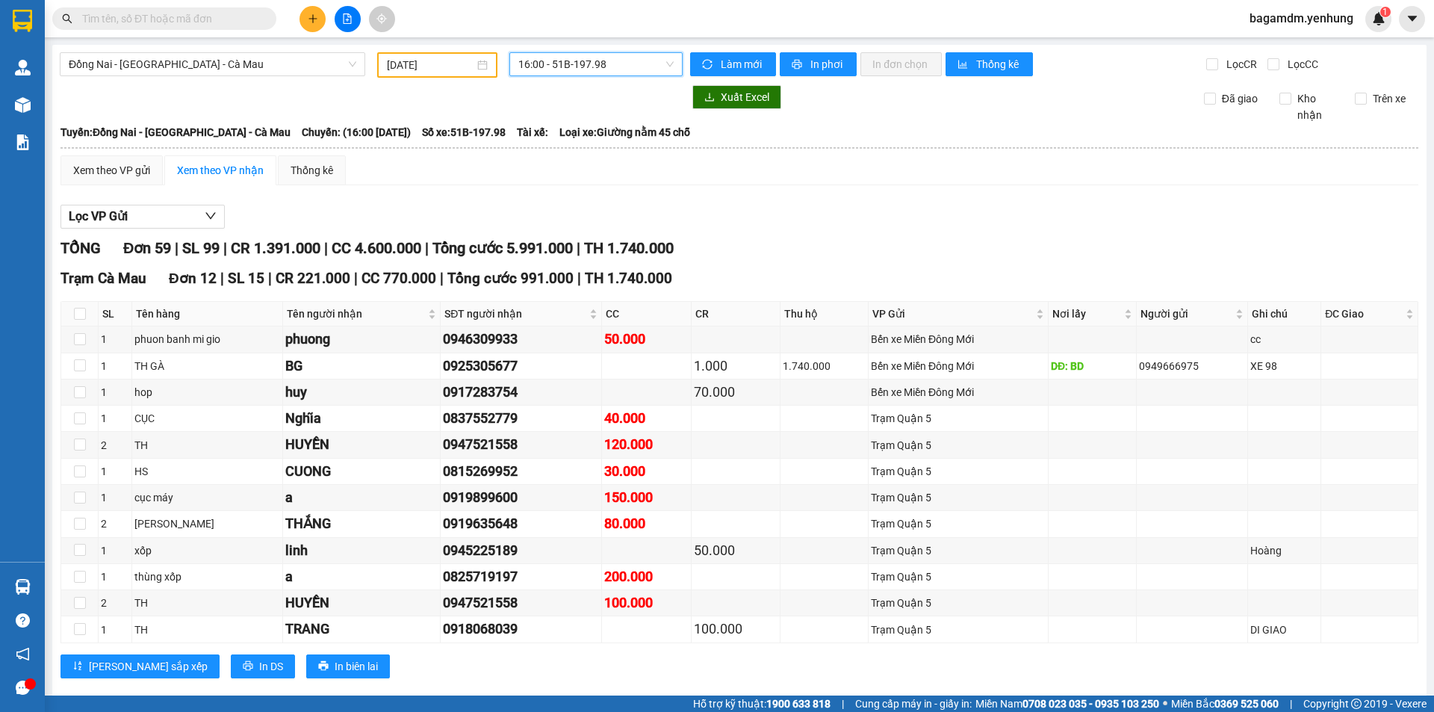
click at [422, 57] on input "13/08/2025" at bounding box center [430, 65] width 87 height 16
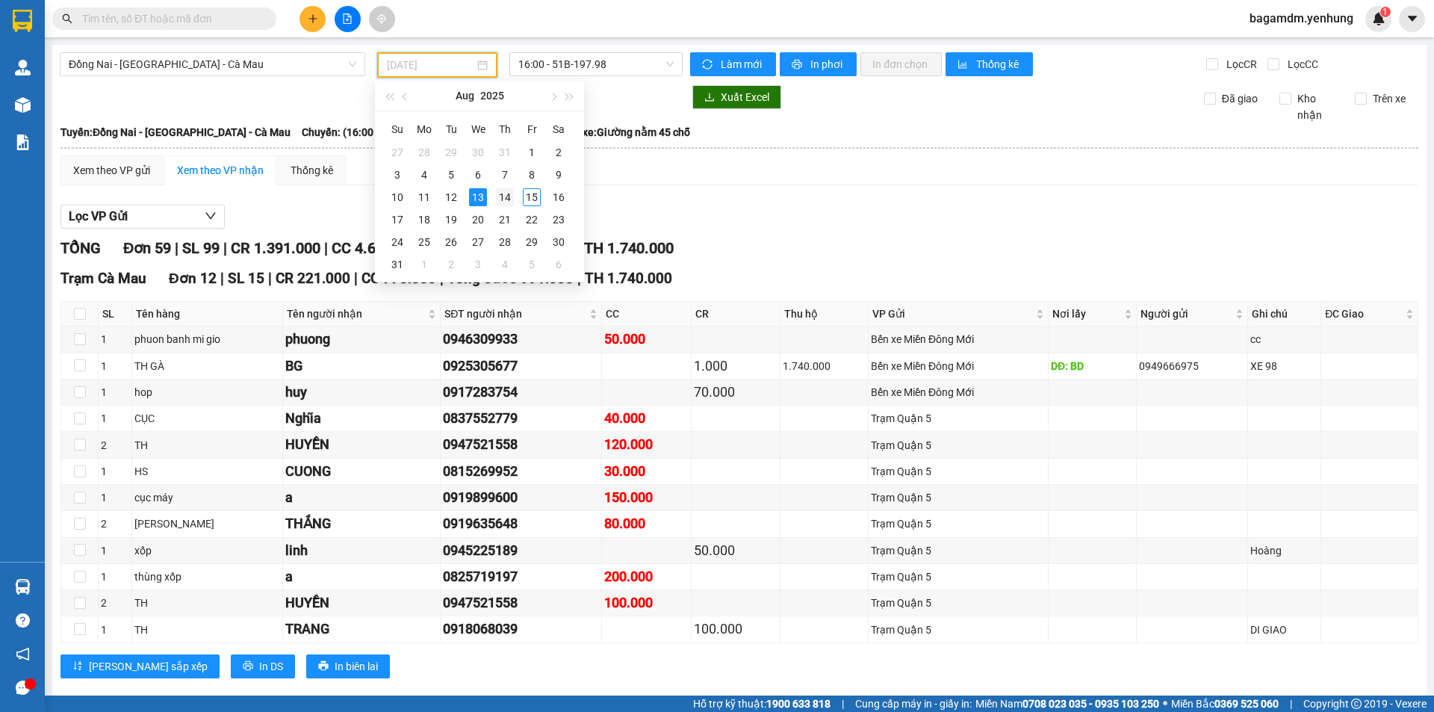
click at [509, 198] on div "14" at bounding box center [505, 197] width 18 height 18
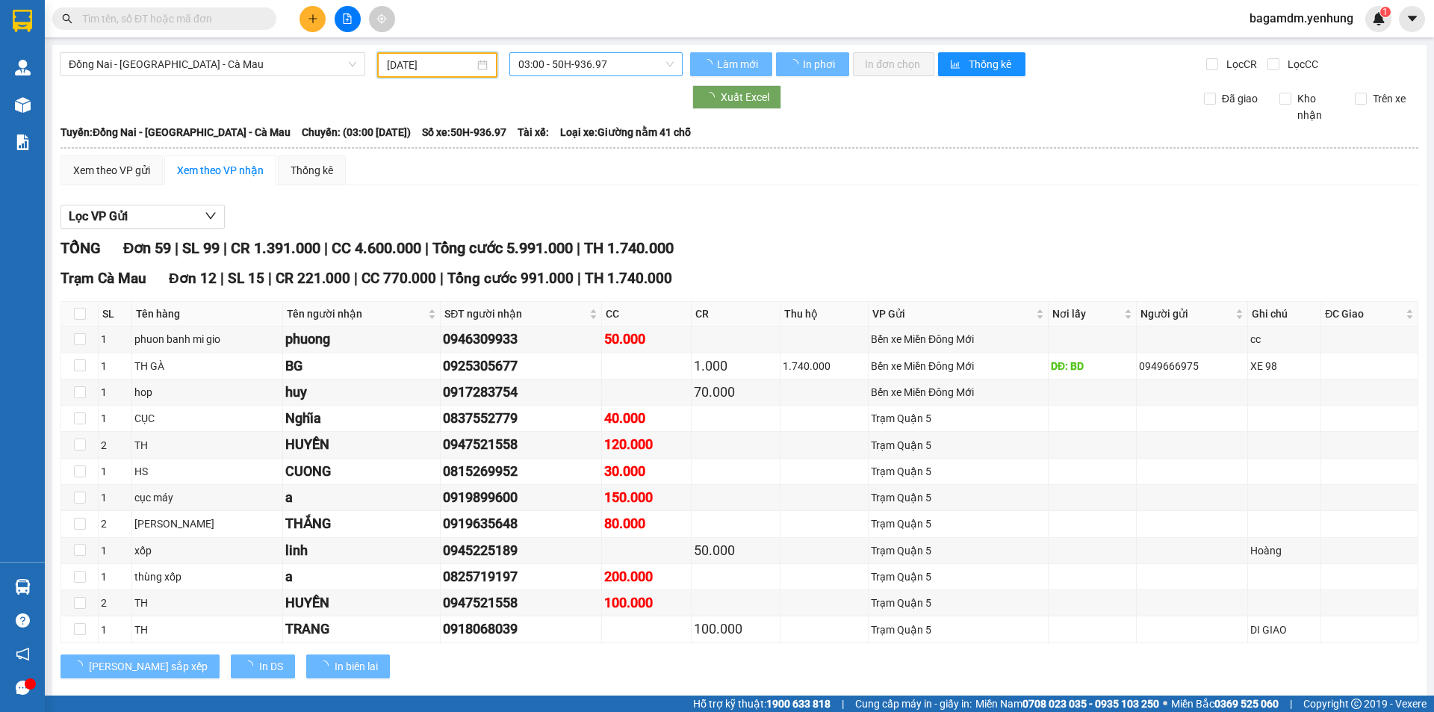
type input "[DATE]"
click at [558, 58] on span "03:00 - 50H-936.97" at bounding box center [595, 64] width 155 height 22
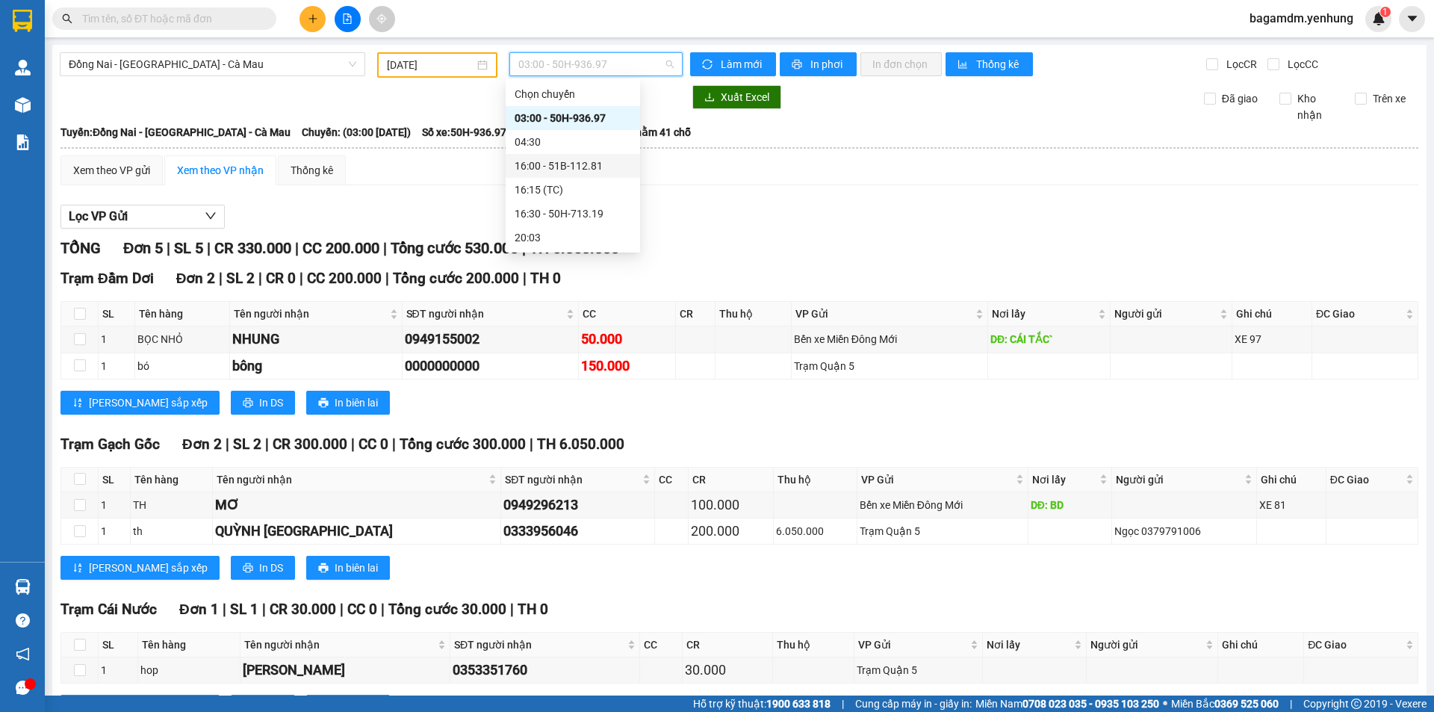
click at [537, 168] on div "16:00 - 51B-112.81" at bounding box center [573, 166] width 116 height 16
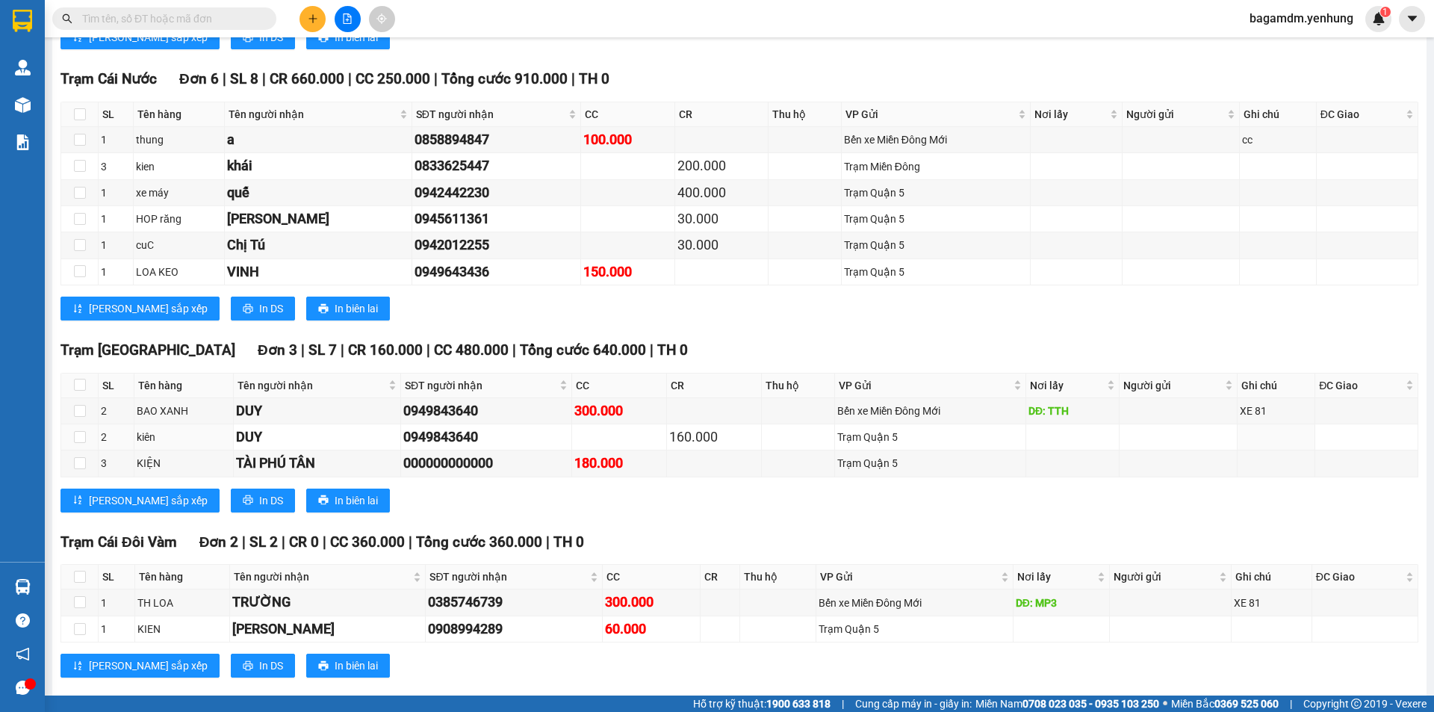
scroll to position [1195, 0]
